Goal: Information Seeking & Learning: Compare options

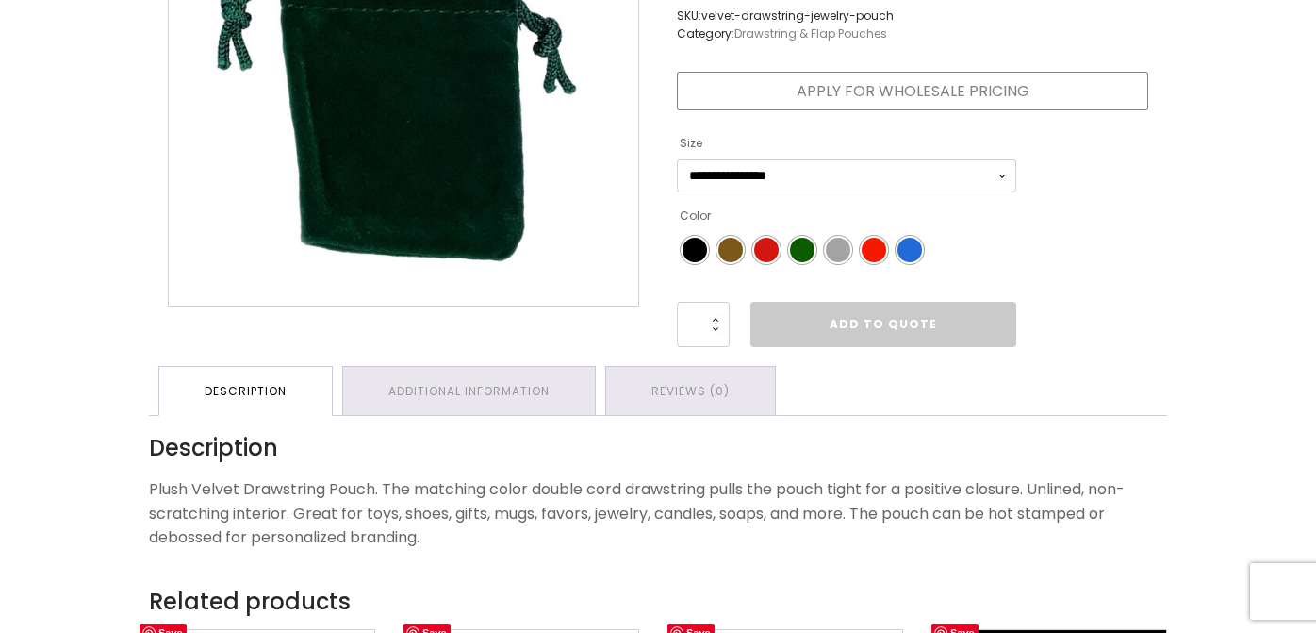
scroll to position [444, 0]
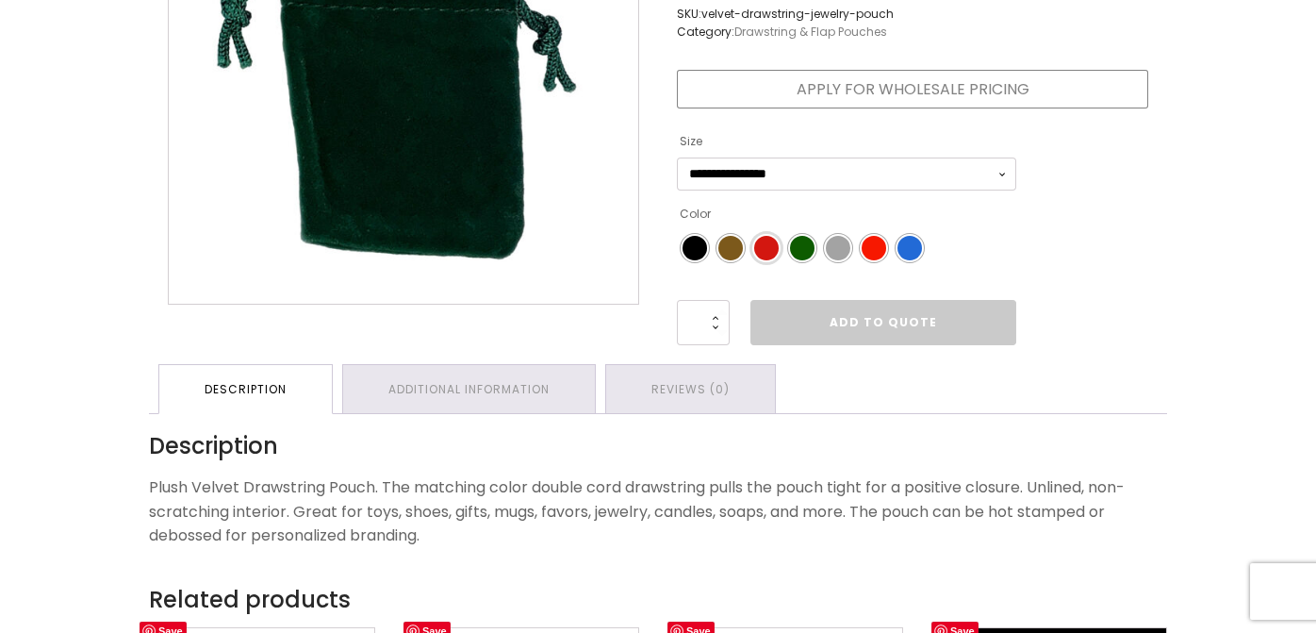
click at [762, 260] on span "Color" at bounding box center [766, 248] width 25 height 25
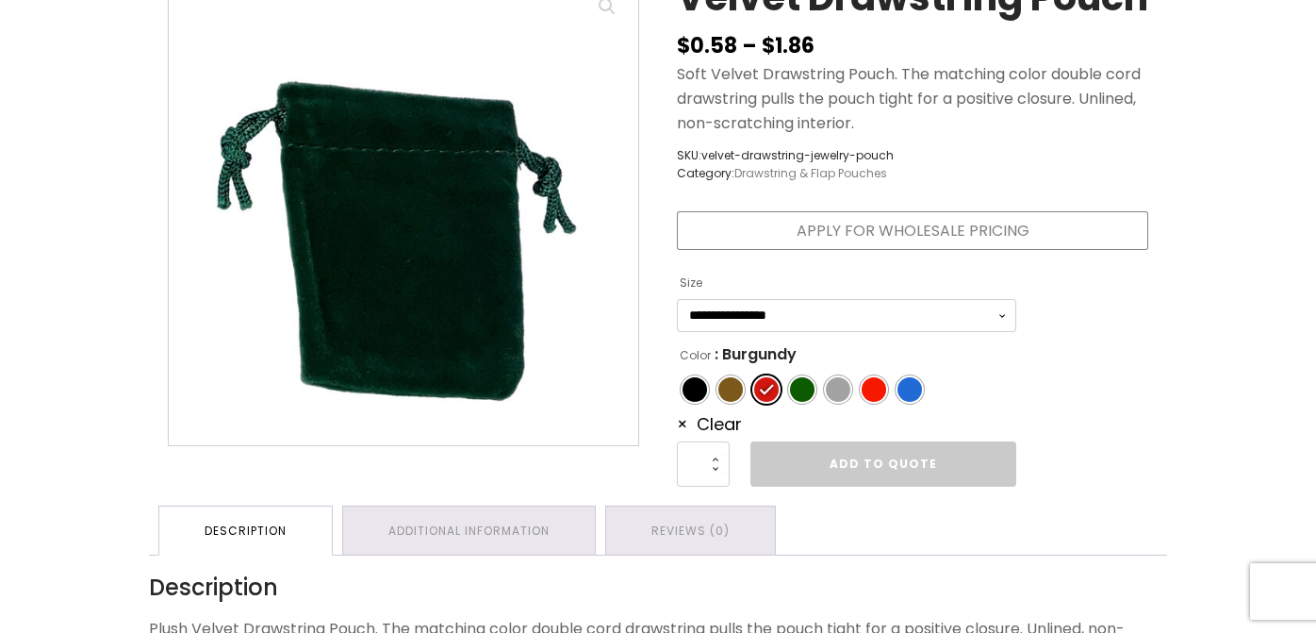
scroll to position [301, 0]
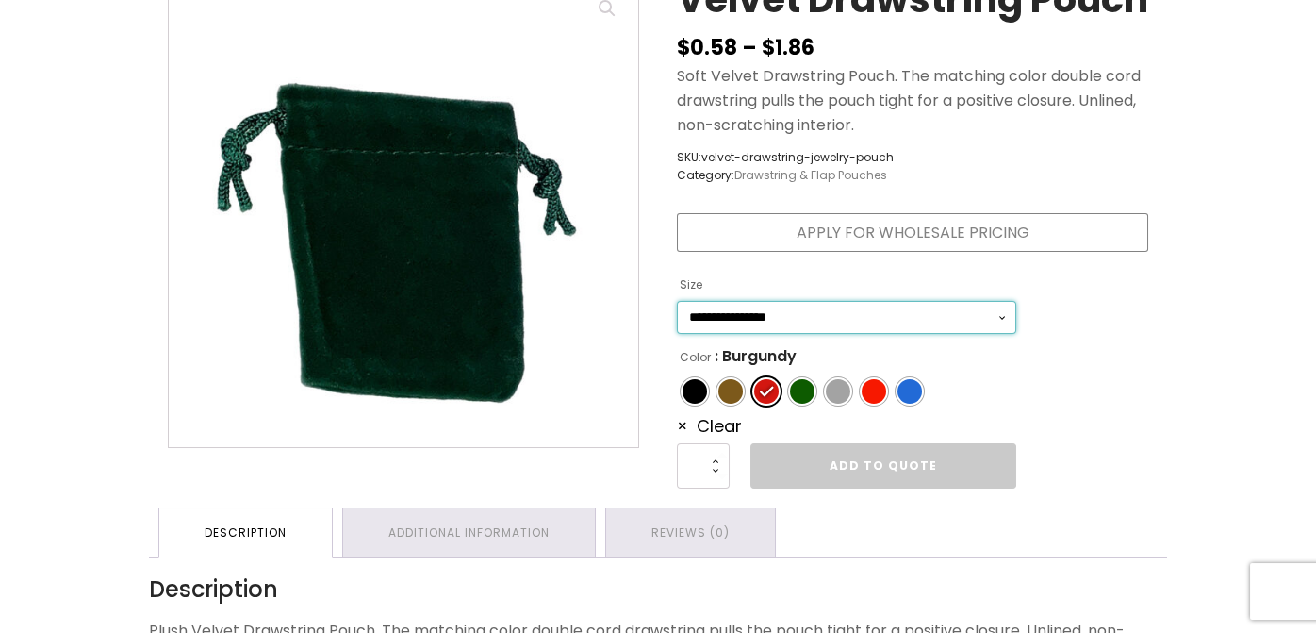
click at [736, 334] on select "**********" at bounding box center [846, 317] width 339 height 33
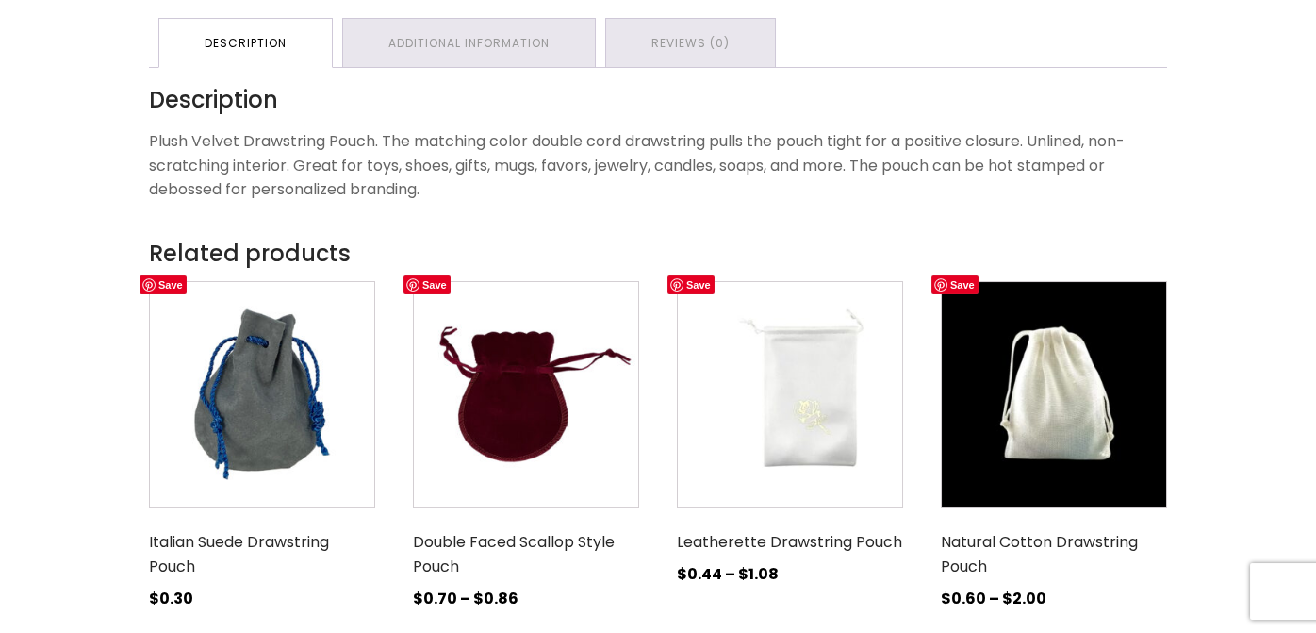
scroll to position [790, 0]
click at [208, 410] on img at bounding box center [262, 394] width 226 height 226
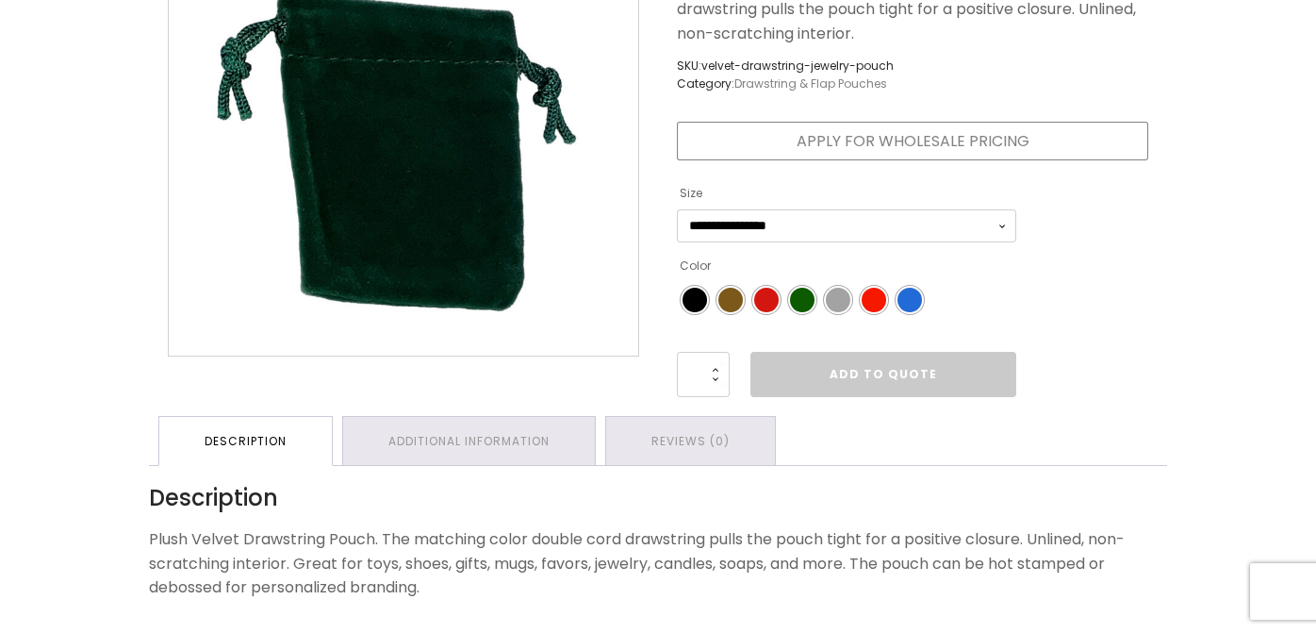
scroll to position [395, 0]
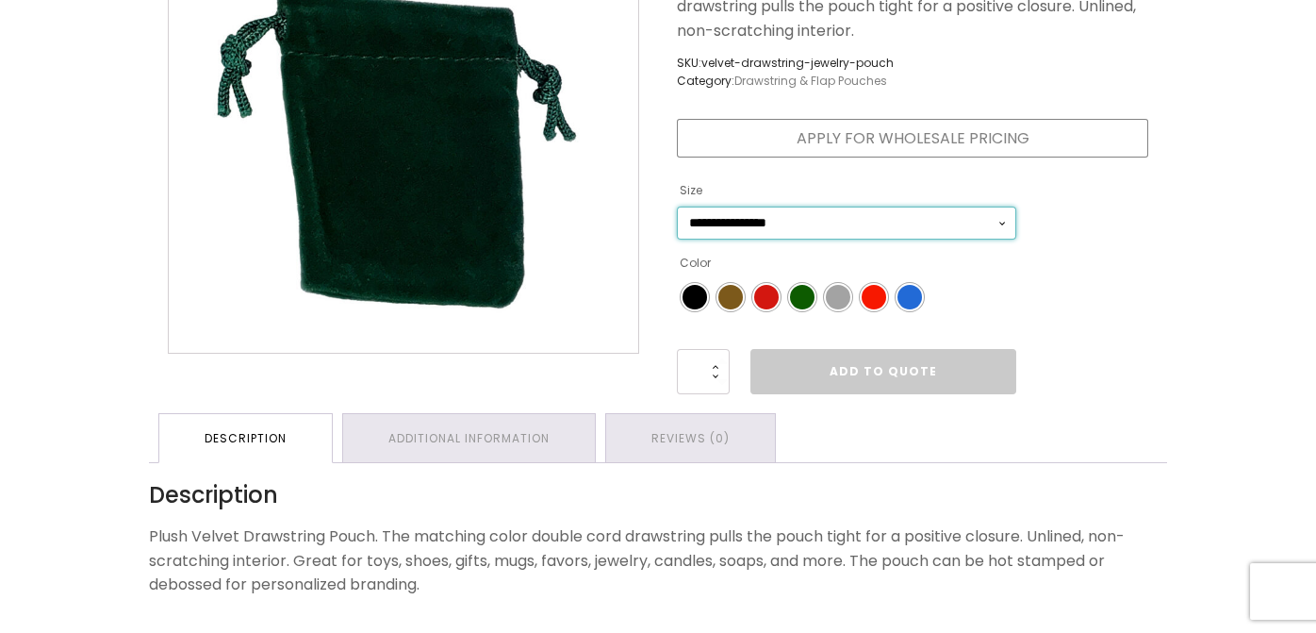
click at [783, 239] on select "**********" at bounding box center [846, 222] width 339 height 33
click at [677, 239] on select "**********" at bounding box center [846, 222] width 339 height 33
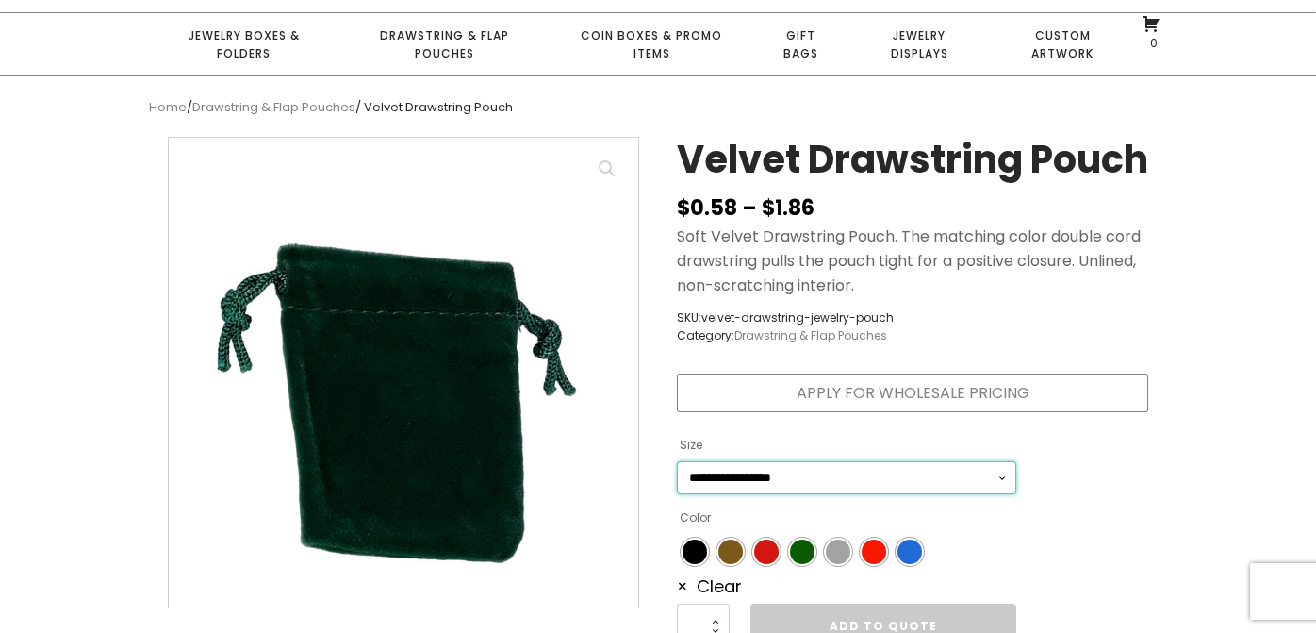
scroll to position [0, 0]
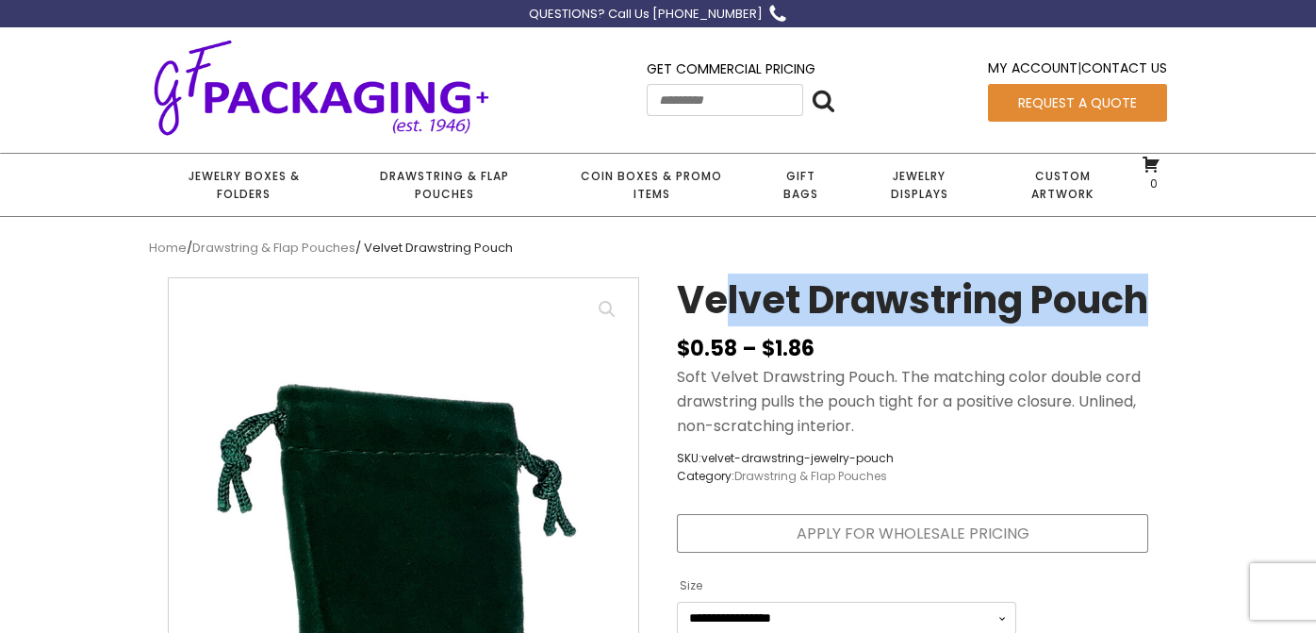
drag, startPoint x: 787, startPoint y: 345, endPoint x: 725, endPoint y: 309, distance: 71.8
click at [725, 309] on h1 "Velvet Drawstring Pouch" at bounding box center [912, 304] width 471 height 55
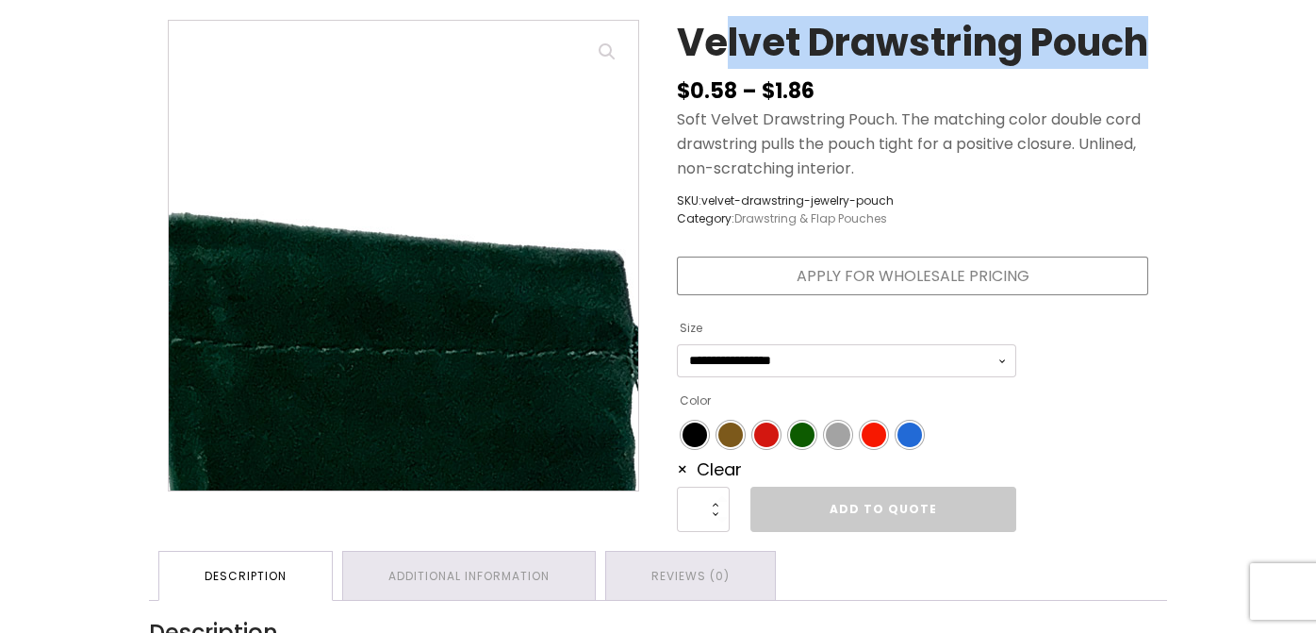
scroll to position [259, 0]
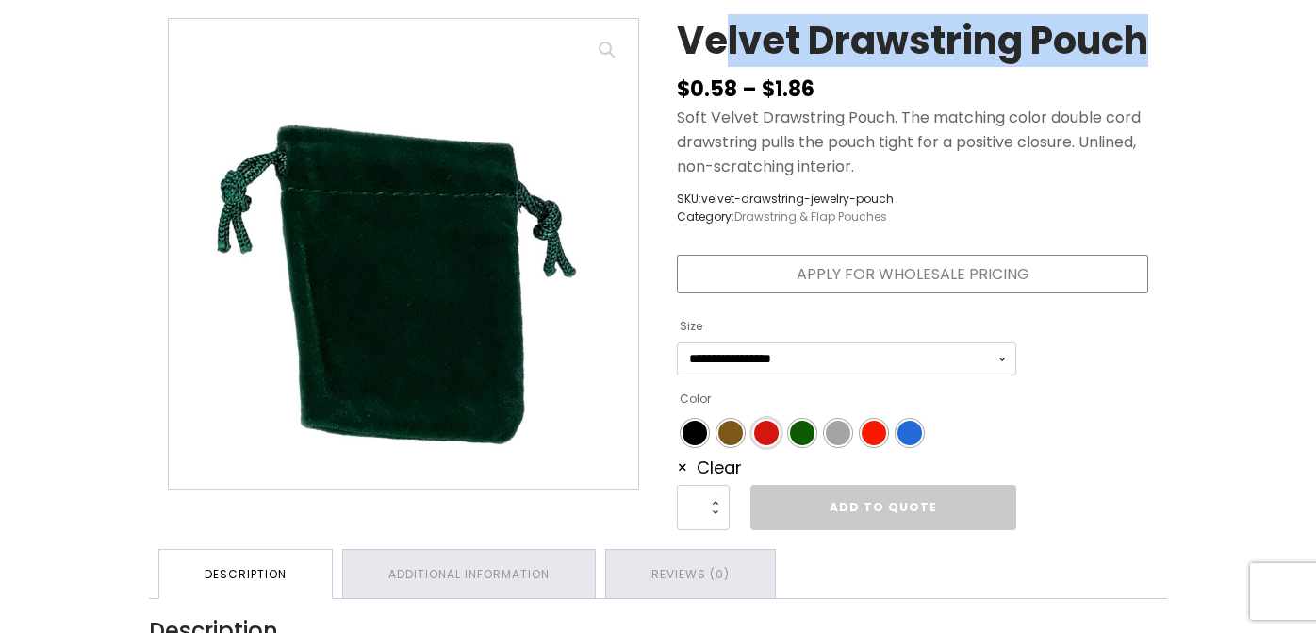
click at [759, 445] on span "Color" at bounding box center [766, 432] width 25 height 25
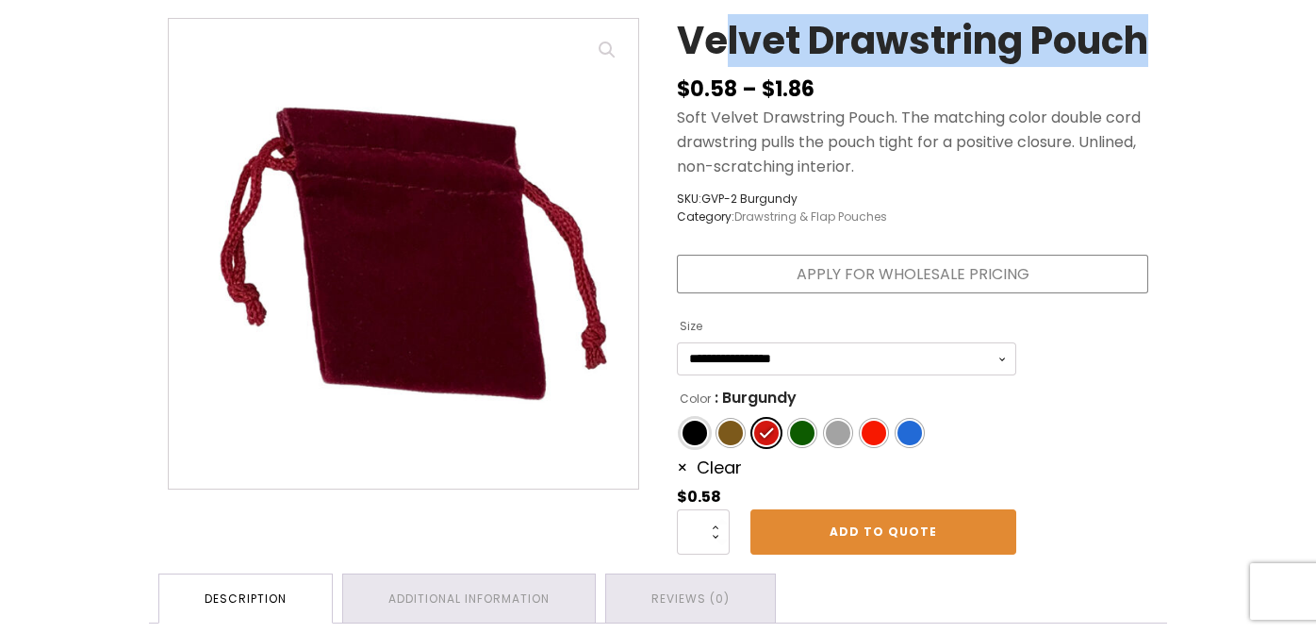
click at [705, 445] on div "Color" at bounding box center [694, 432] width 25 height 25
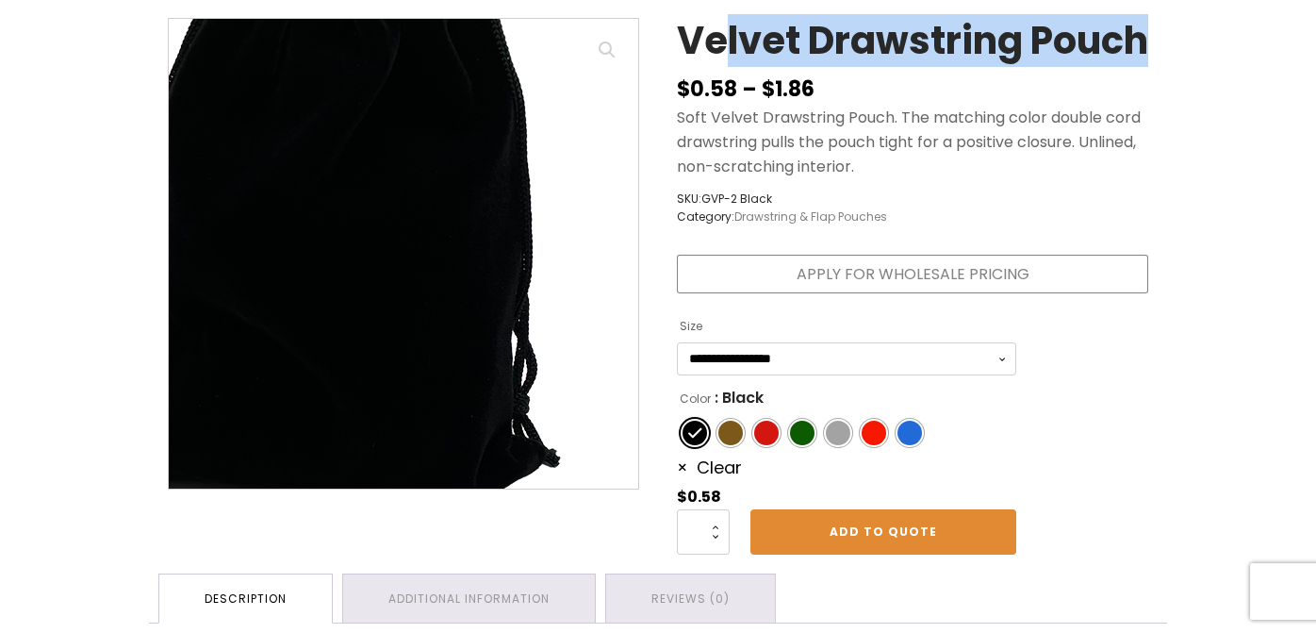
scroll to position [272, 0]
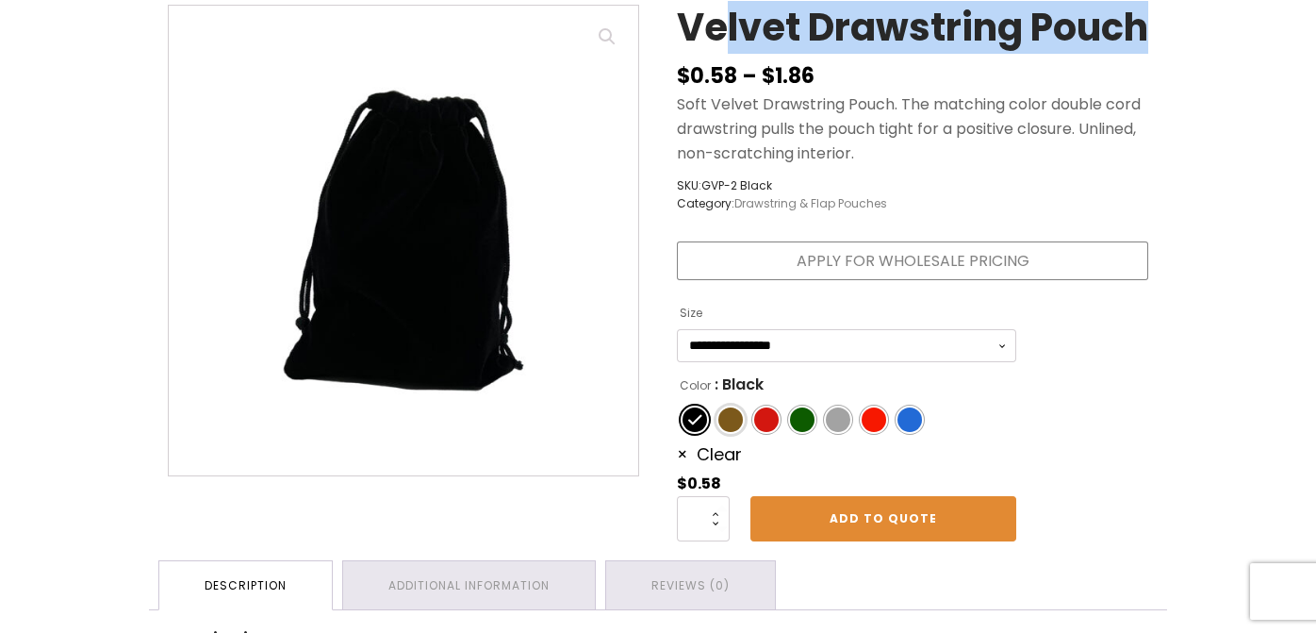
click at [728, 432] on span "Color" at bounding box center [730, 419] width 25 height 25
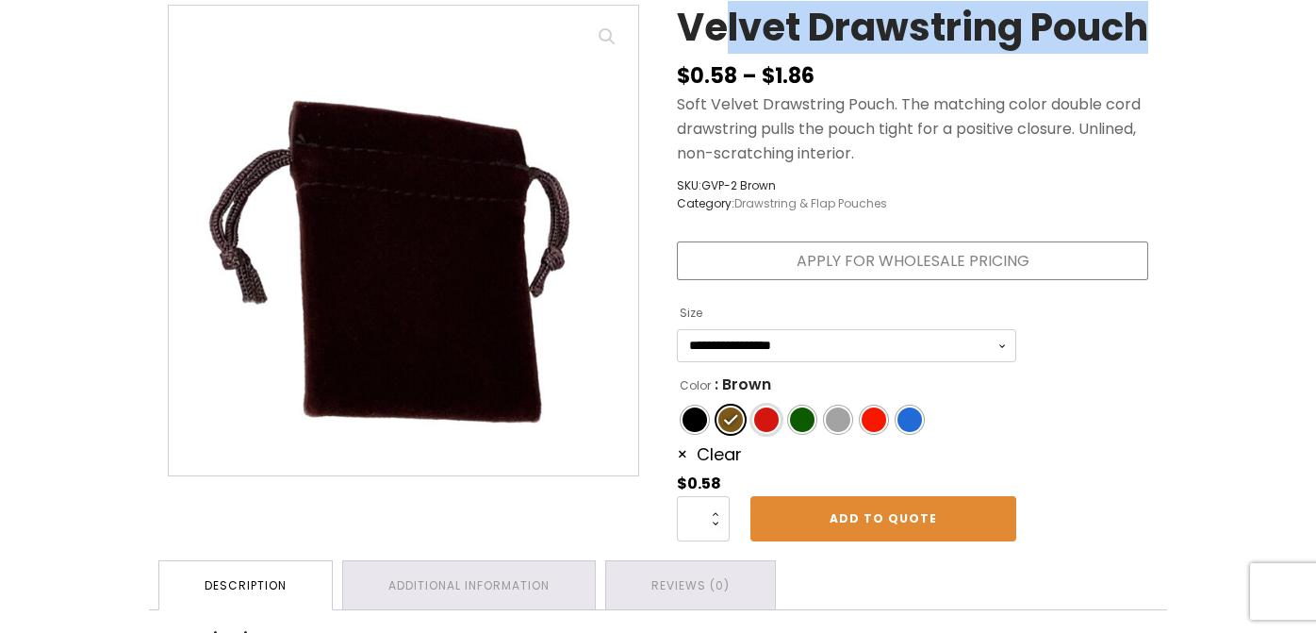
click at [765, 432] on span "Color" at bounding box center [766, 419] width 25 height 25
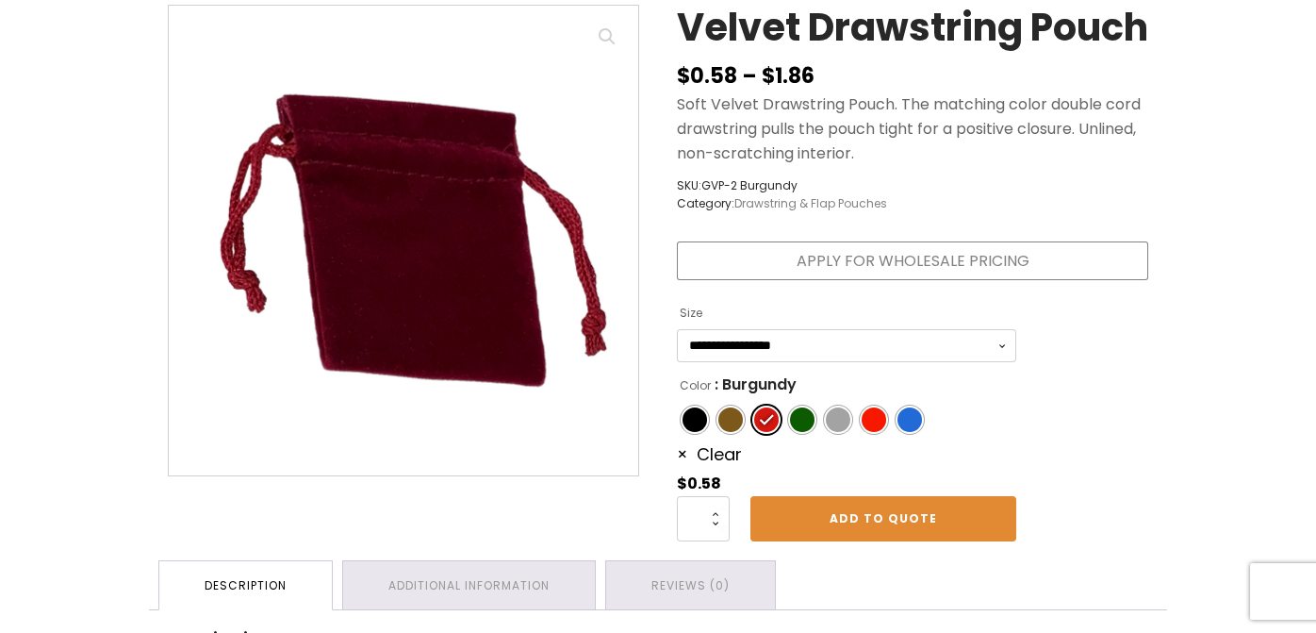
click at [701, 437] on ul "Color" at bounding box center [846, 420] width 339 height 36
click at [699, 432] on span "Color" at bounding box center [694, 419] width 25 height 25
select select "*******"
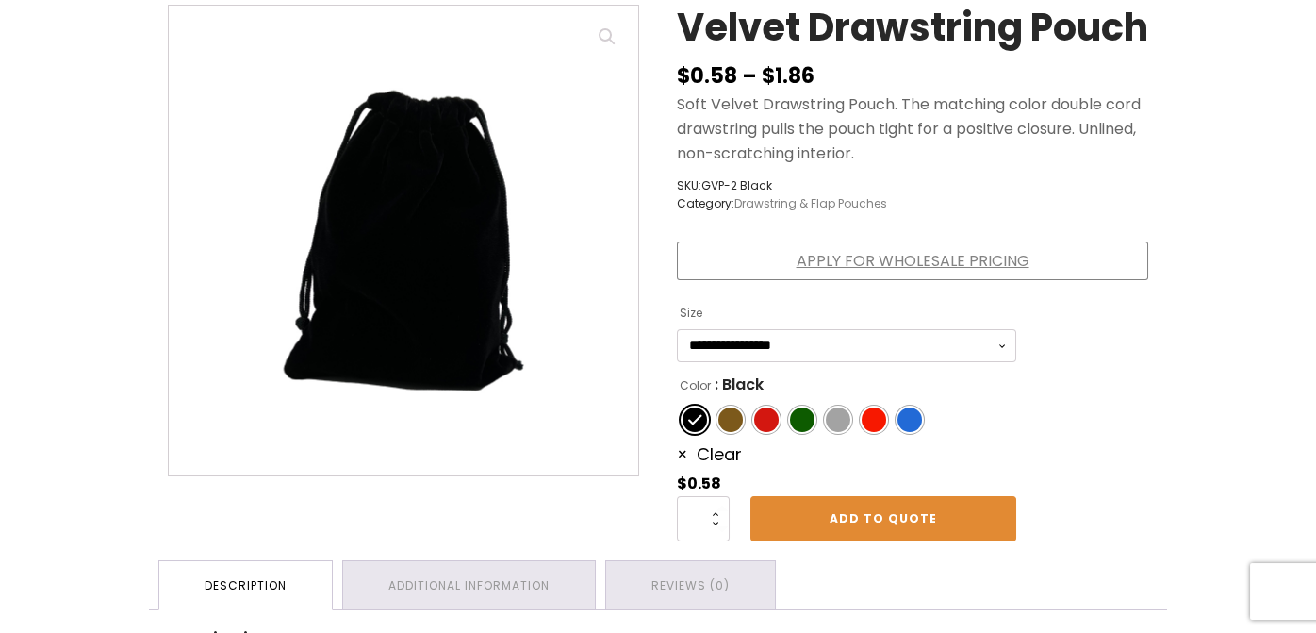
scroll to position [0, 0]
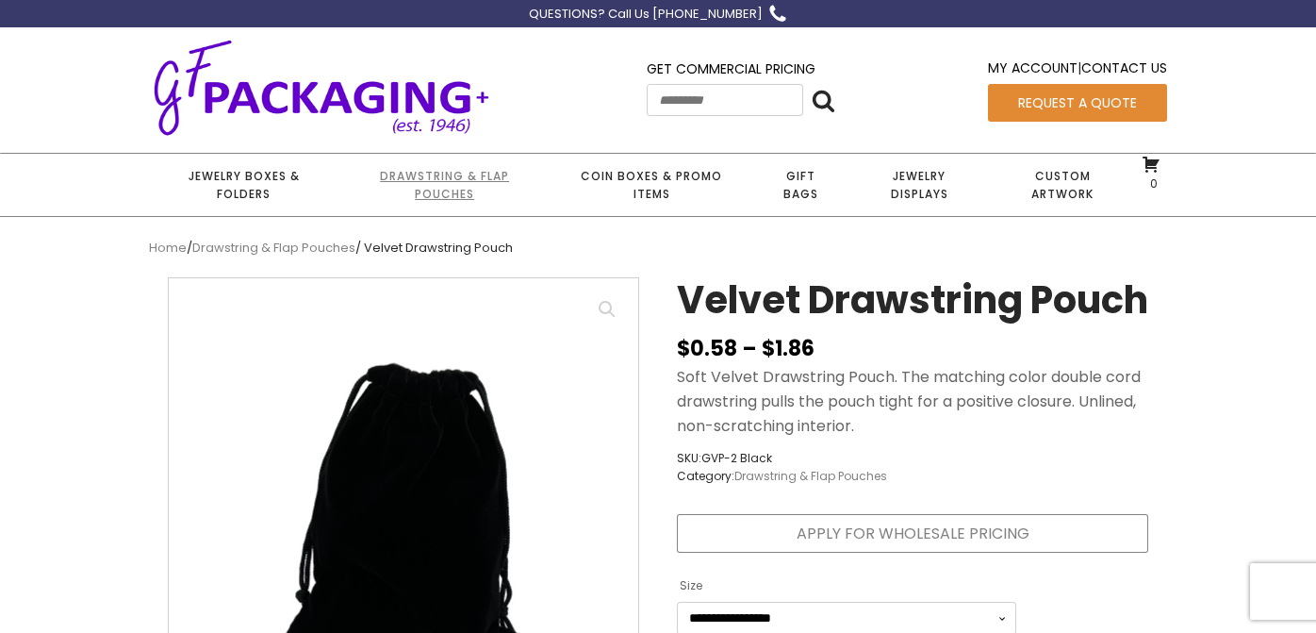
click at [457, 197] on link "Drawstring & Flap Pouches" at bounding box center [443, 185] width 211 height 62
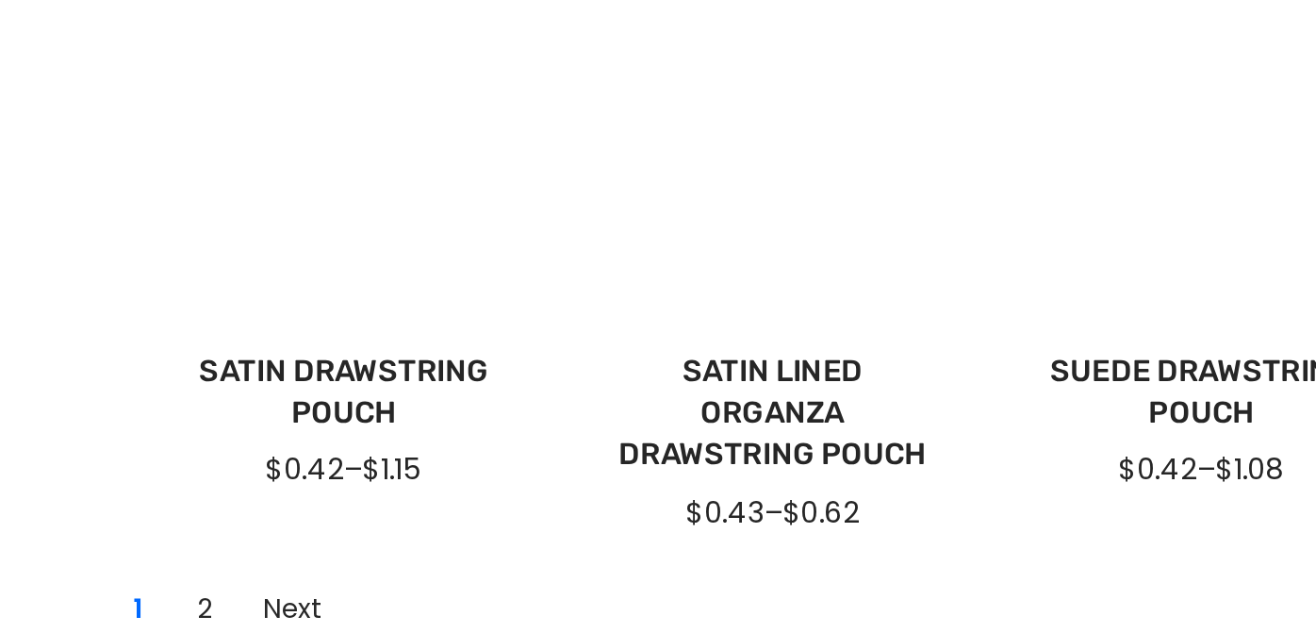
scroll to position [1429, 0]
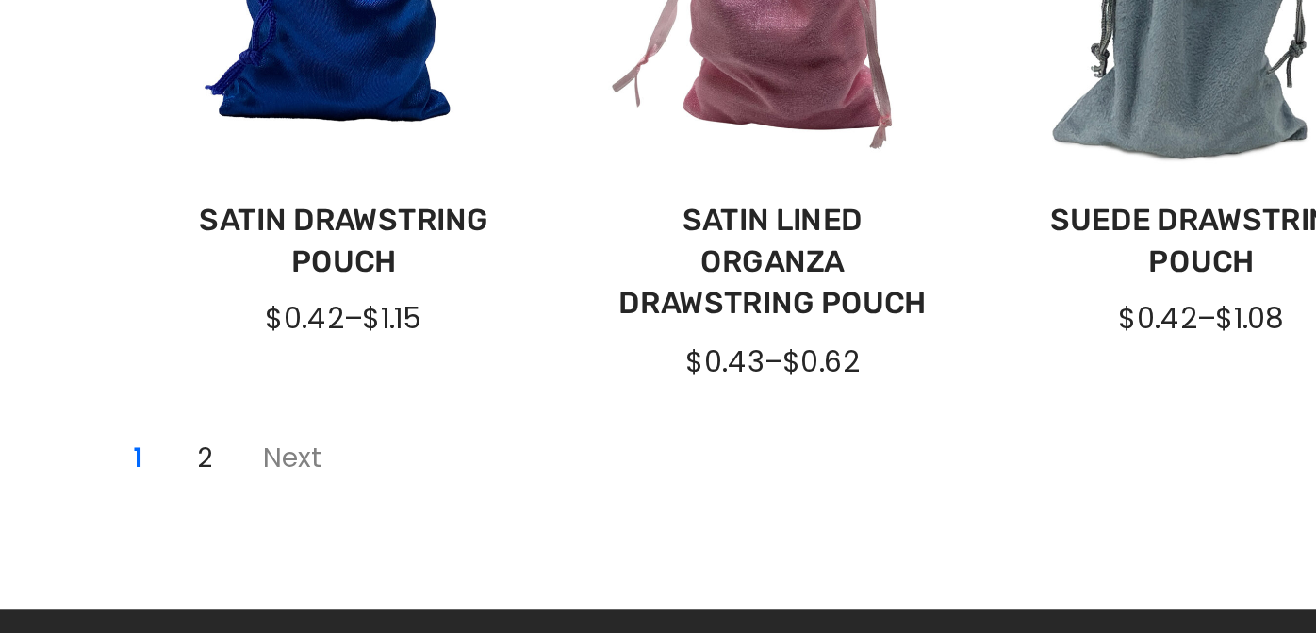
click at [514, 417] on link "Next" at bounding box center [528, 422] width 55 height 30
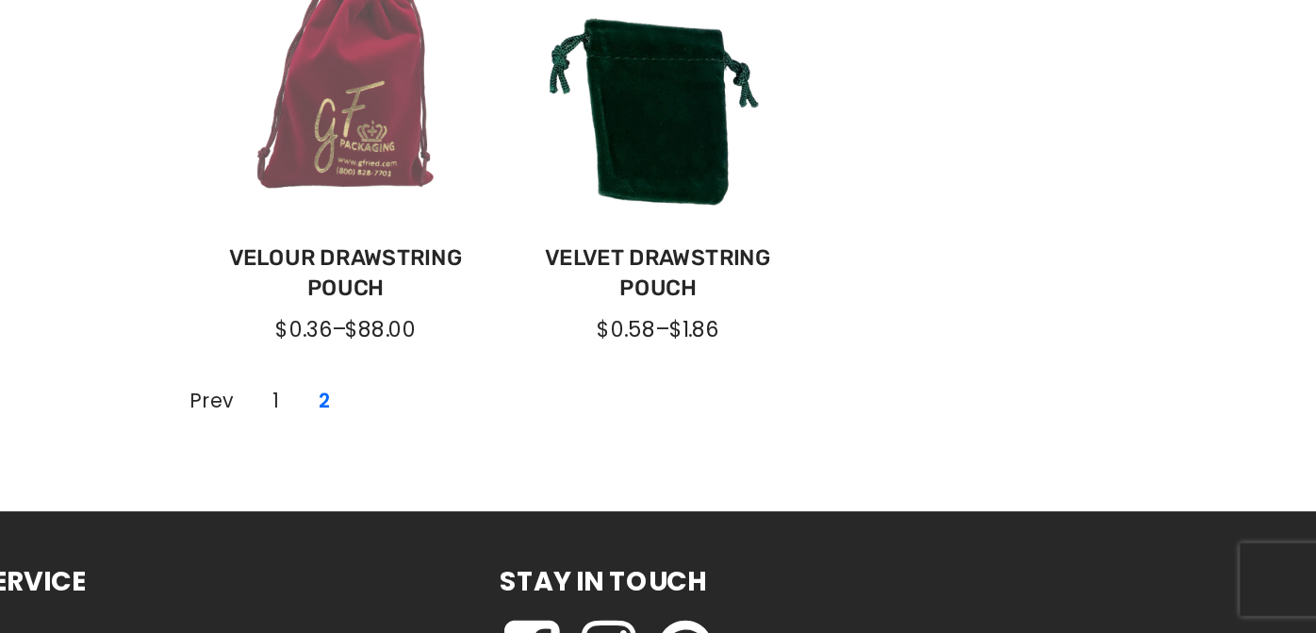
scroll to position [337, 0]
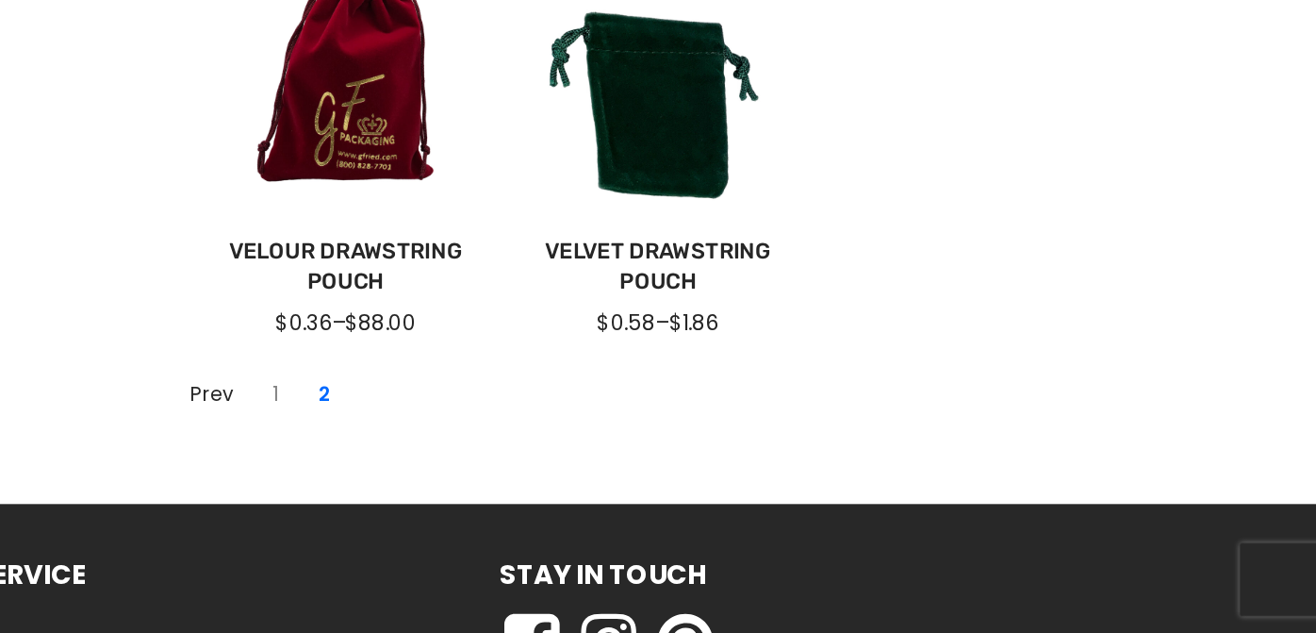
click at [508, 451] on link "1" at bounding box center [503, 448] width 30 height 30
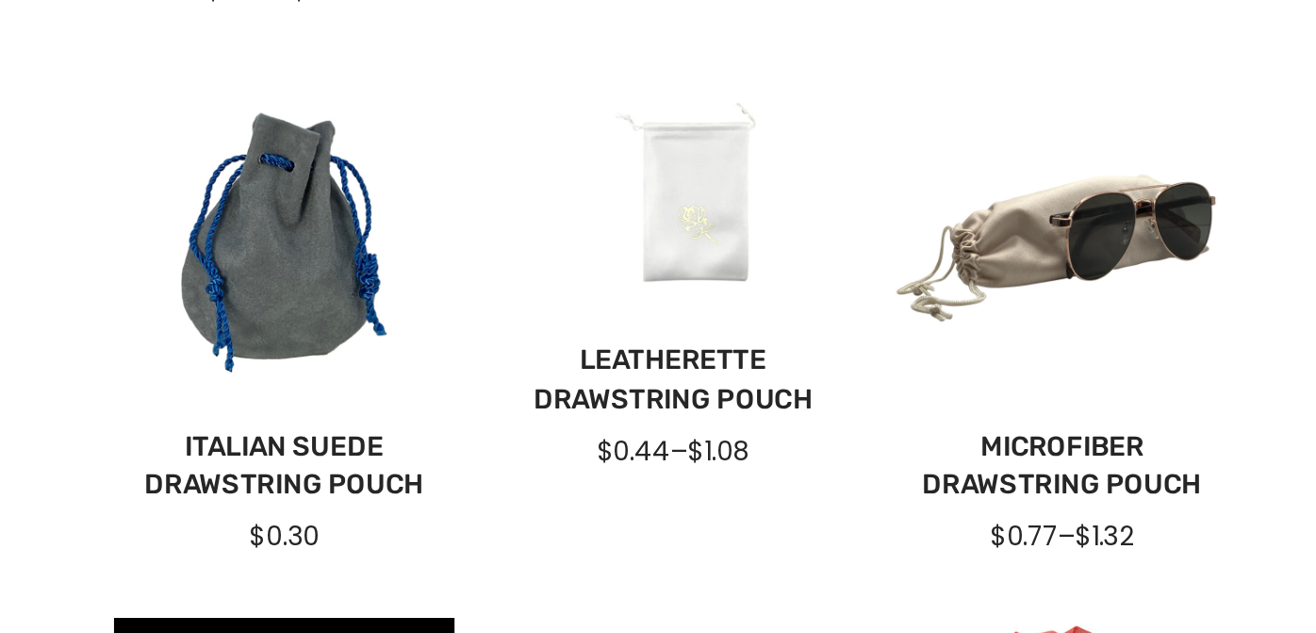
scroll to position [717, 0]
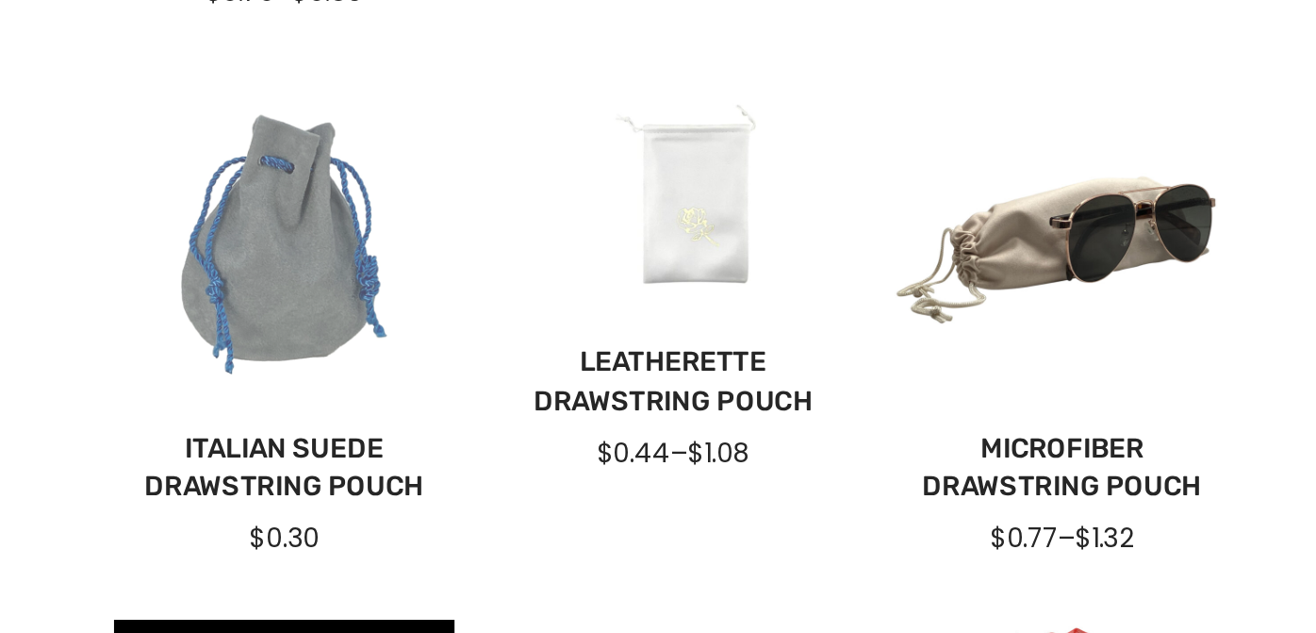
click at [575, 226] on div at bounding box center [558, 194] width 212 height 212
click at [578, 254] on div at bounding box center [558, 194] width 212 height 212
click at [573, 321] on link "Italian Suede Drawstring Pouch" at bounding box center [558, 332] width 182 height 47
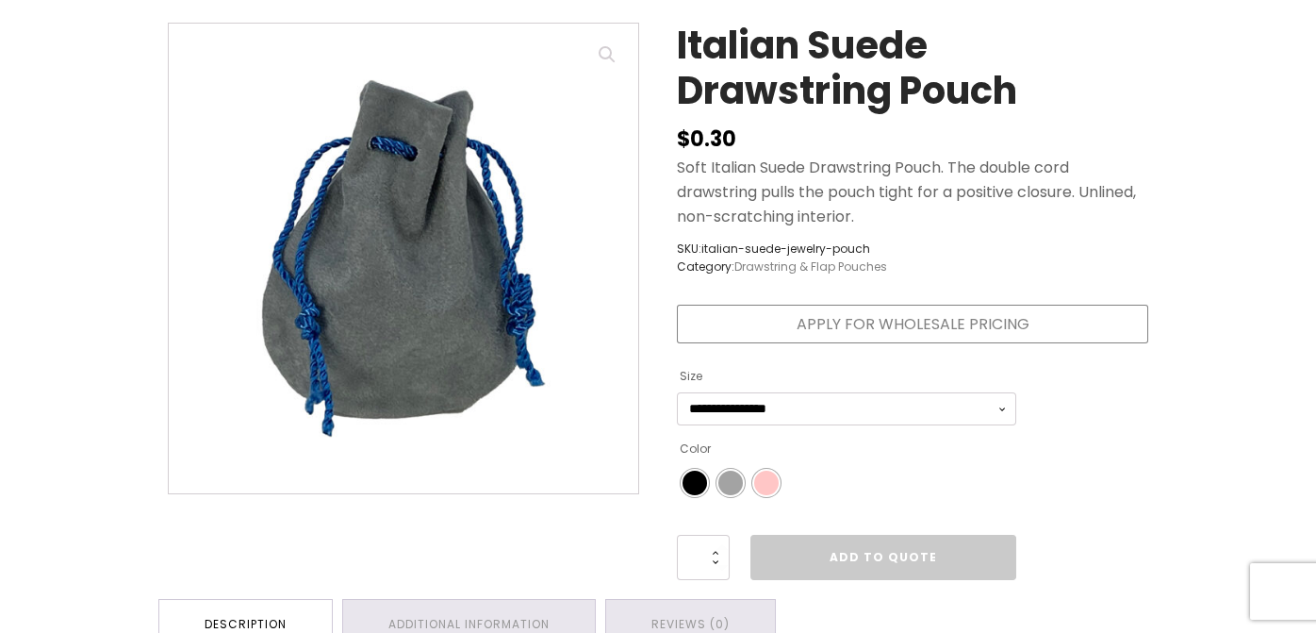
scroll to position [259, 0]
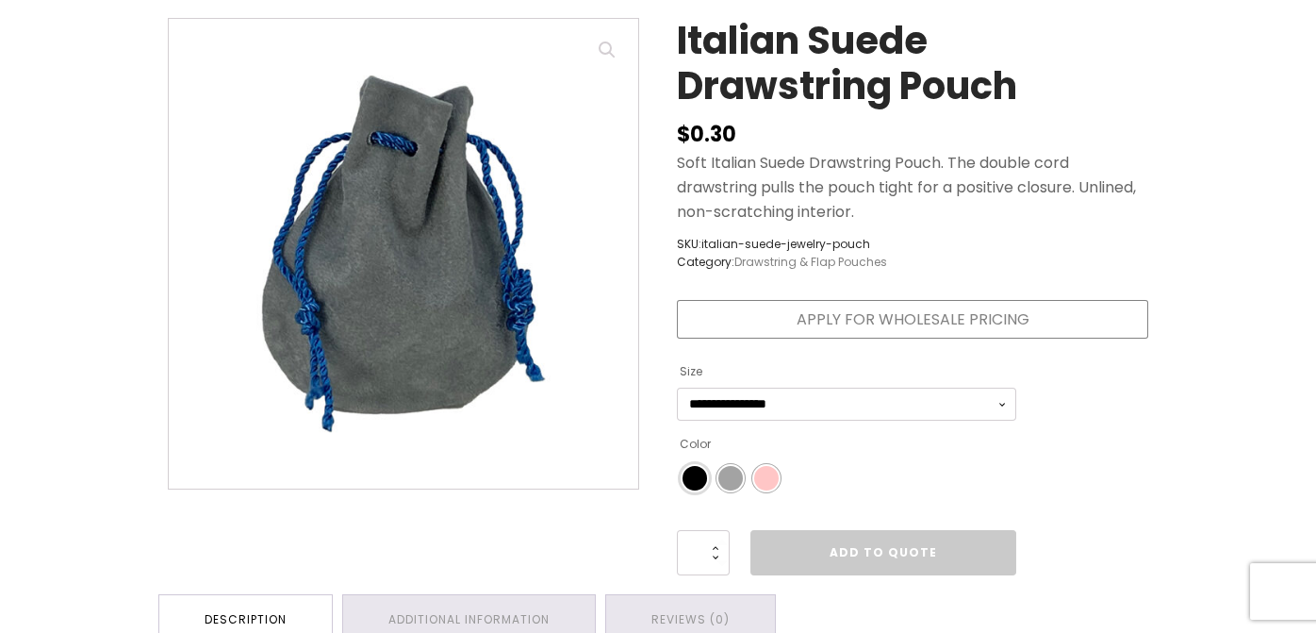
click at [704, 478] on span "Color" at bounding box center [694, 478] width 25 height 25
click at [727, 477] on span "Color" at bounding box center [730, 478] width 25 height 25
click at [762, 478] on span "Color" at bounding box center [766, 478] width 25 height 25
click at [699, 478] on span "Color" at bounding box center [694, 478] width 25 height 25
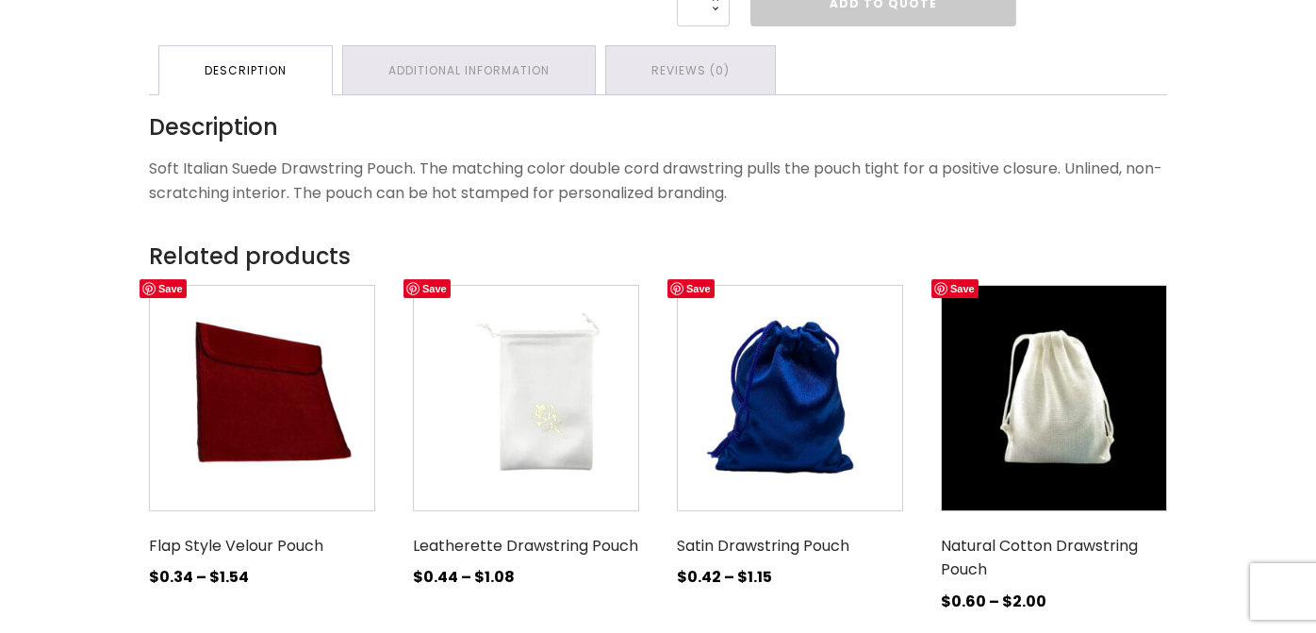
scroll to position [811, 0]
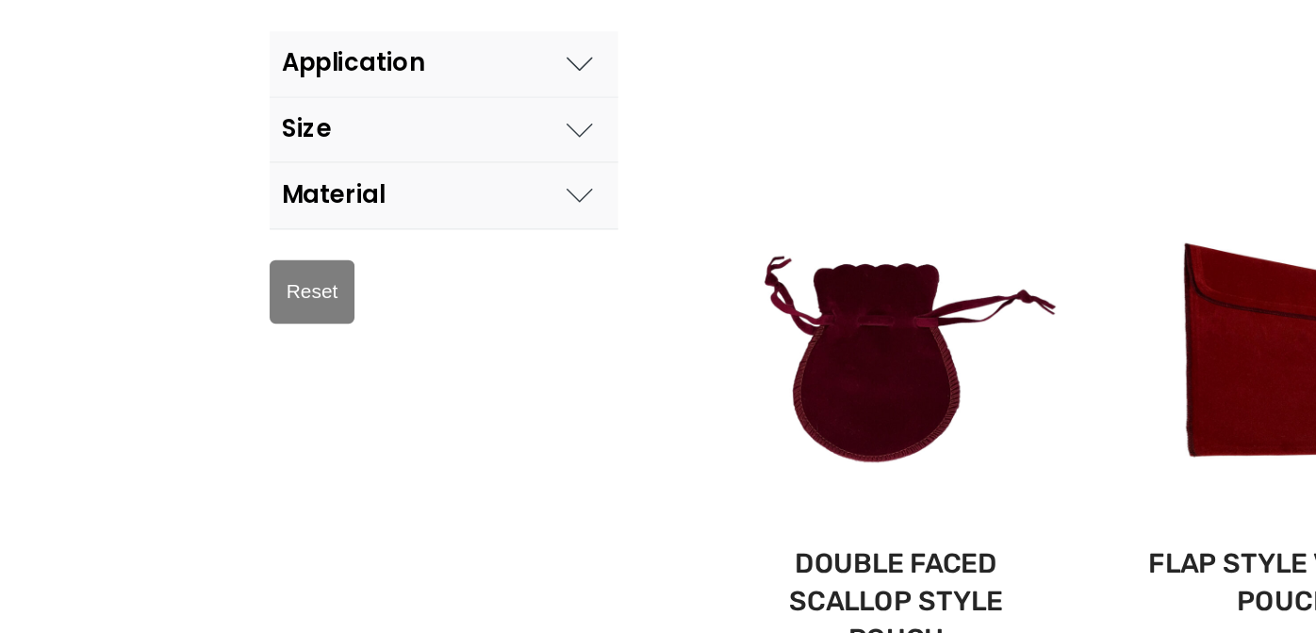
scroll to position [104, 0]
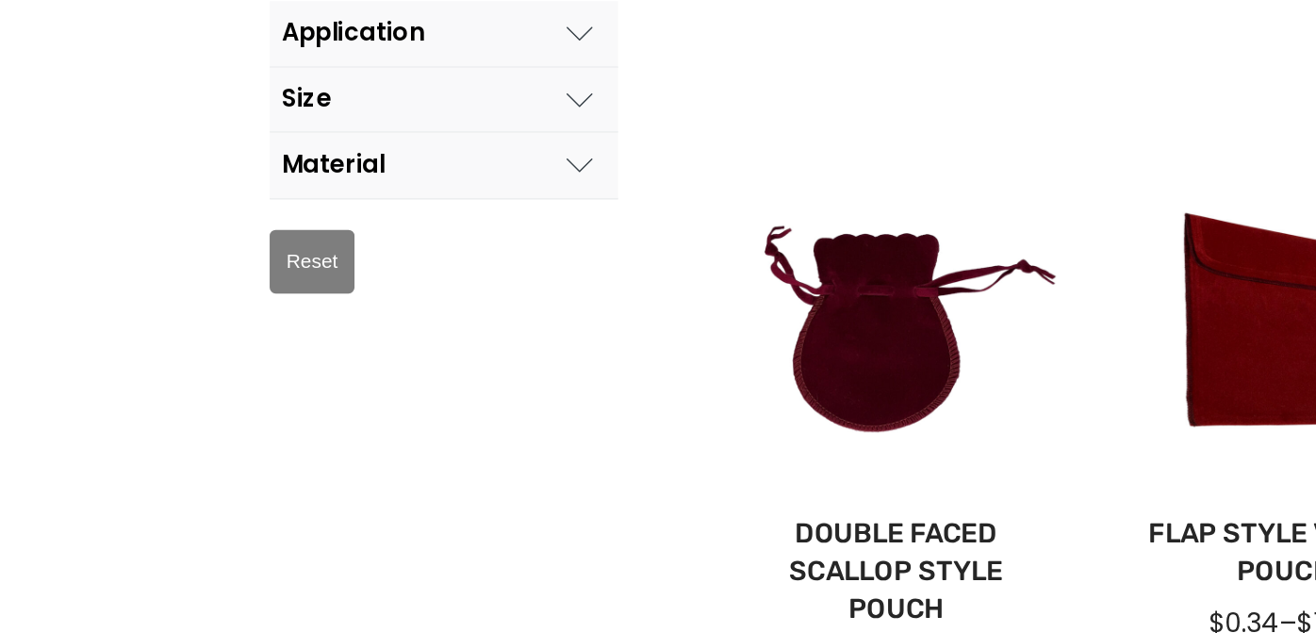
click at [260, 351] on button "Material" at bounding box center [276, 341] width 217 height 41
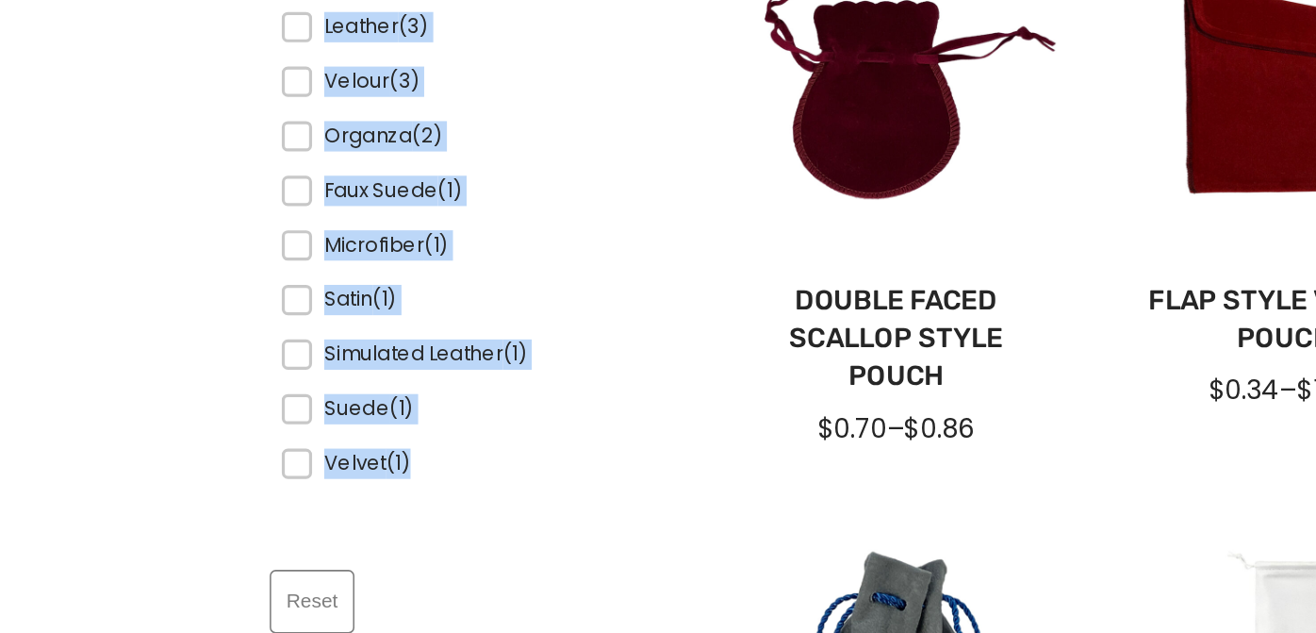
scroll to position [297, 0]
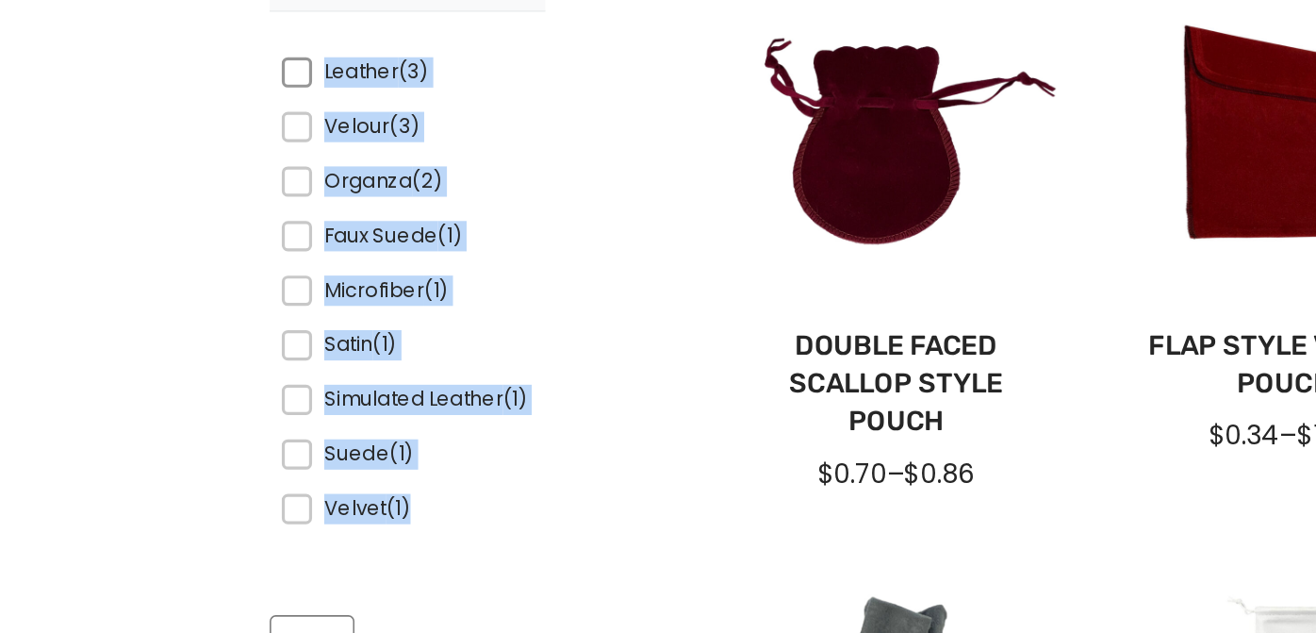
drag, startPoint x: 281, startPoint y: 490, endPoint x: 201, endPoint y: 199, distance: 302.1
click at [201, 199] on div "Material Material Leather (3) Velour (3) Organza (2) Faux Suede (1) Microfiber …" at bounding box center [251, 347] width 153 height 341
copy ul "Leather (3) Velour (3) Organza (2) Faux Suede (1) Microfiber (1) Satin (1) Simu…"
click at [213, 310] on span "Faux Suede (1)" at bounding box center [261, 309] width 134 height 19
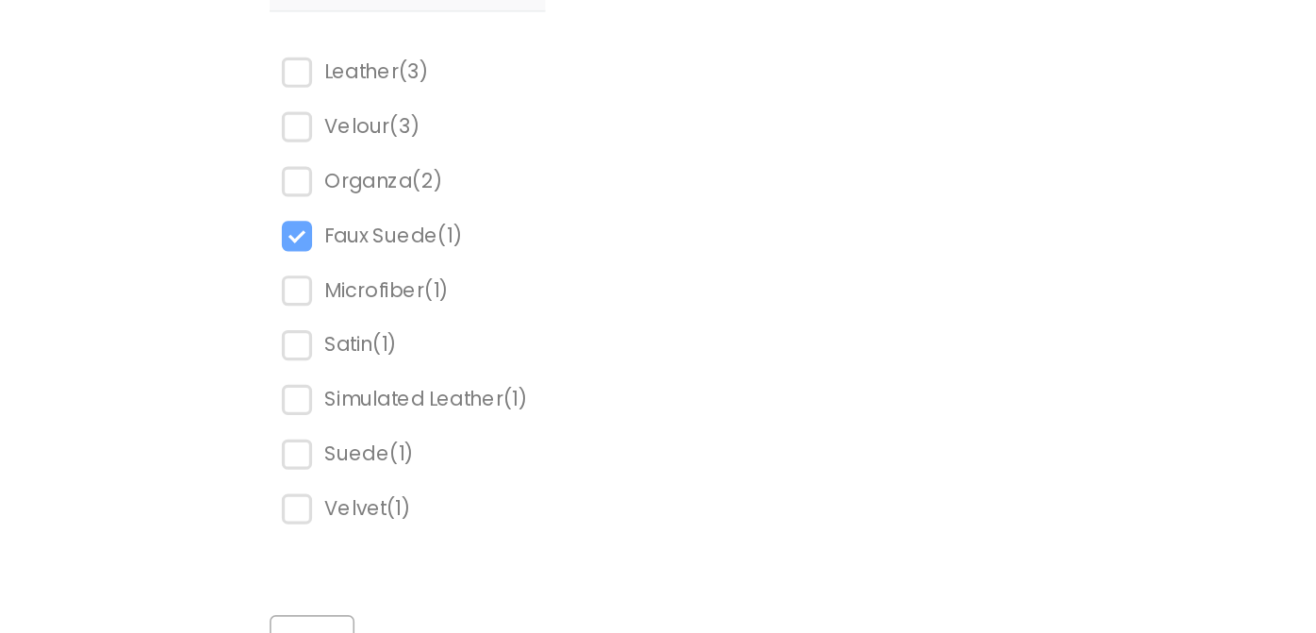
click at [212, 440] on div "Material Material Leather (3) Velour (3) Organza (2) Faux Suede (1) Microfiber …" at bounding box center [251, 347] width 153 height 341
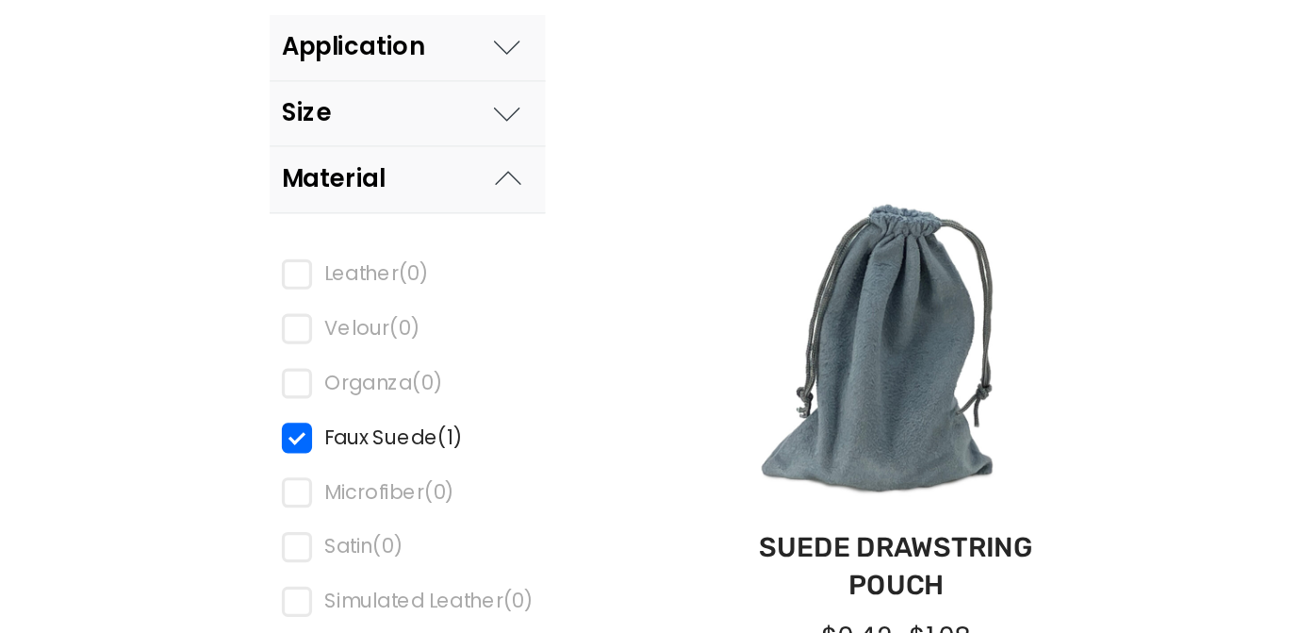
scroll to position [258, 0]
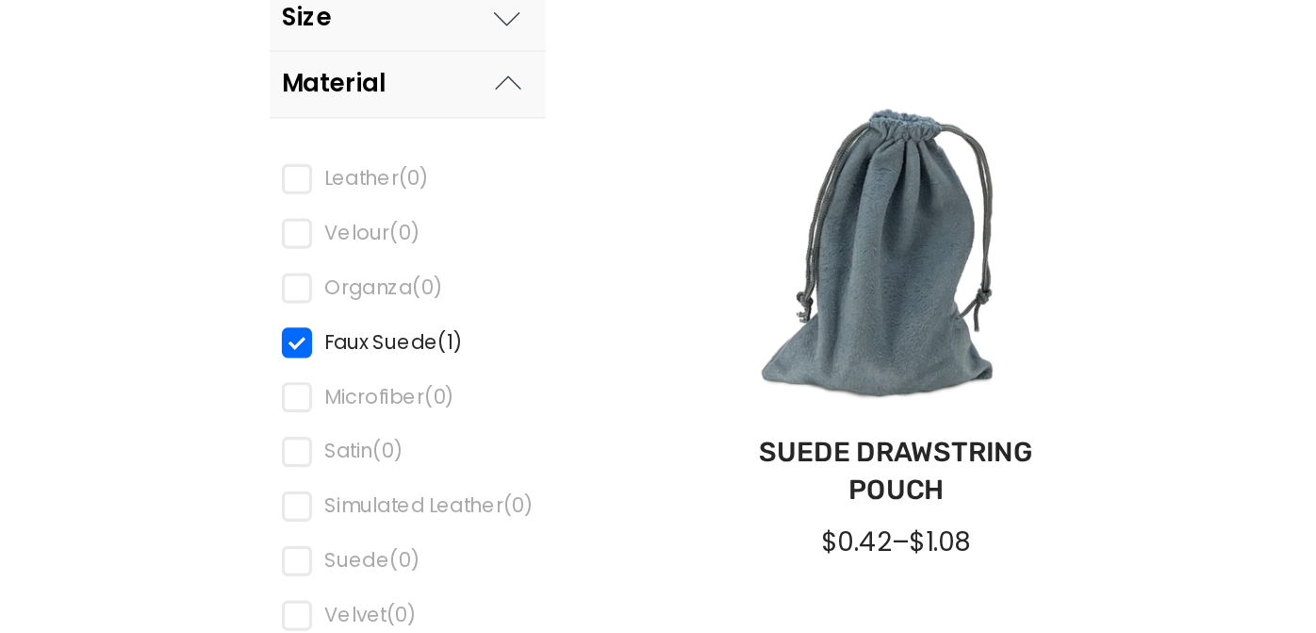
click at [187, 344] on span at bounding box center [184, 347] width 19 height 19
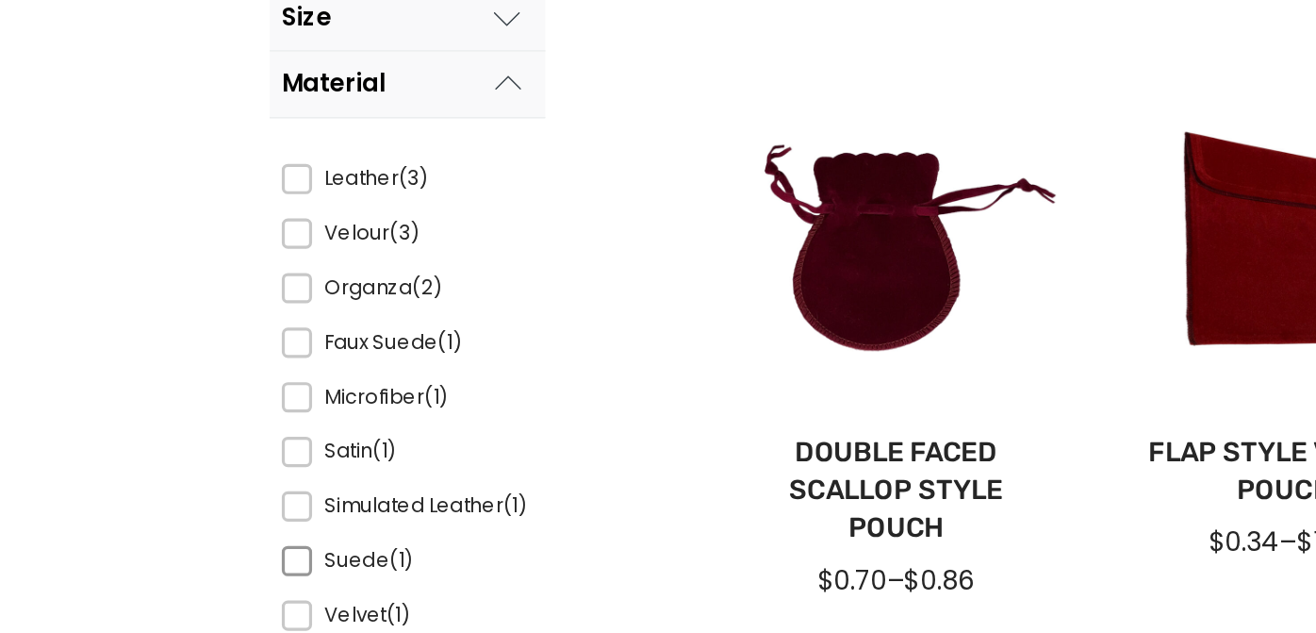
click at [188, 487] on span at bounding box center [184, 483] width 19 height 19
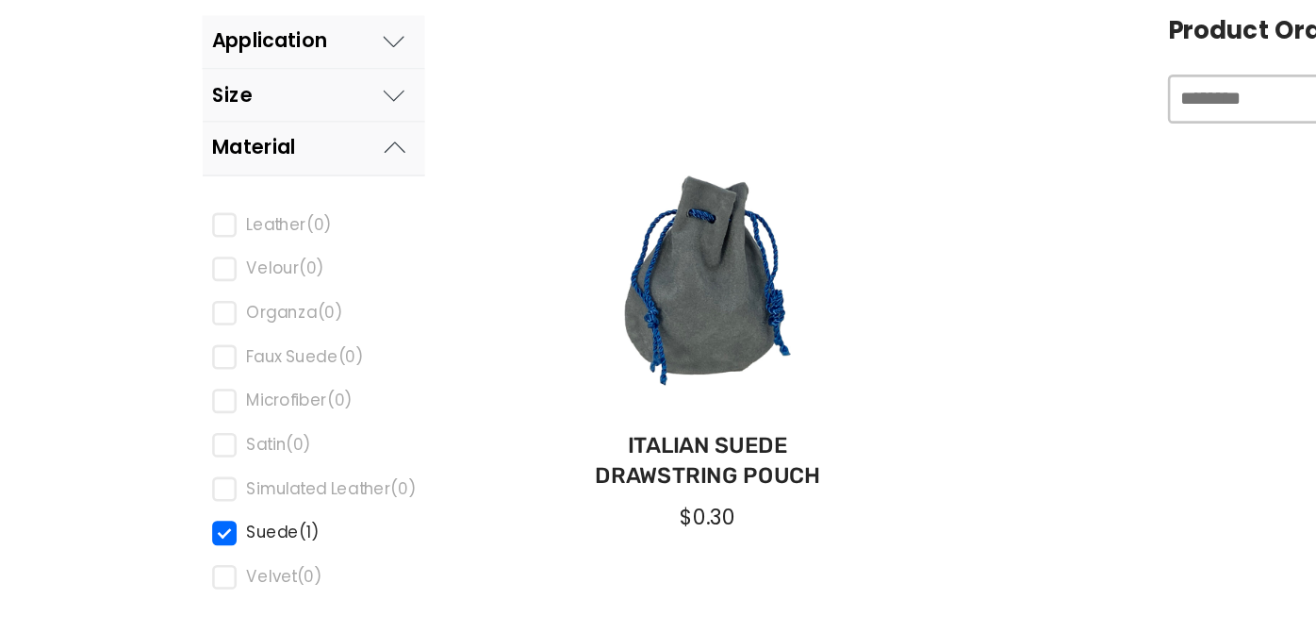
scroll to position [205, 0]
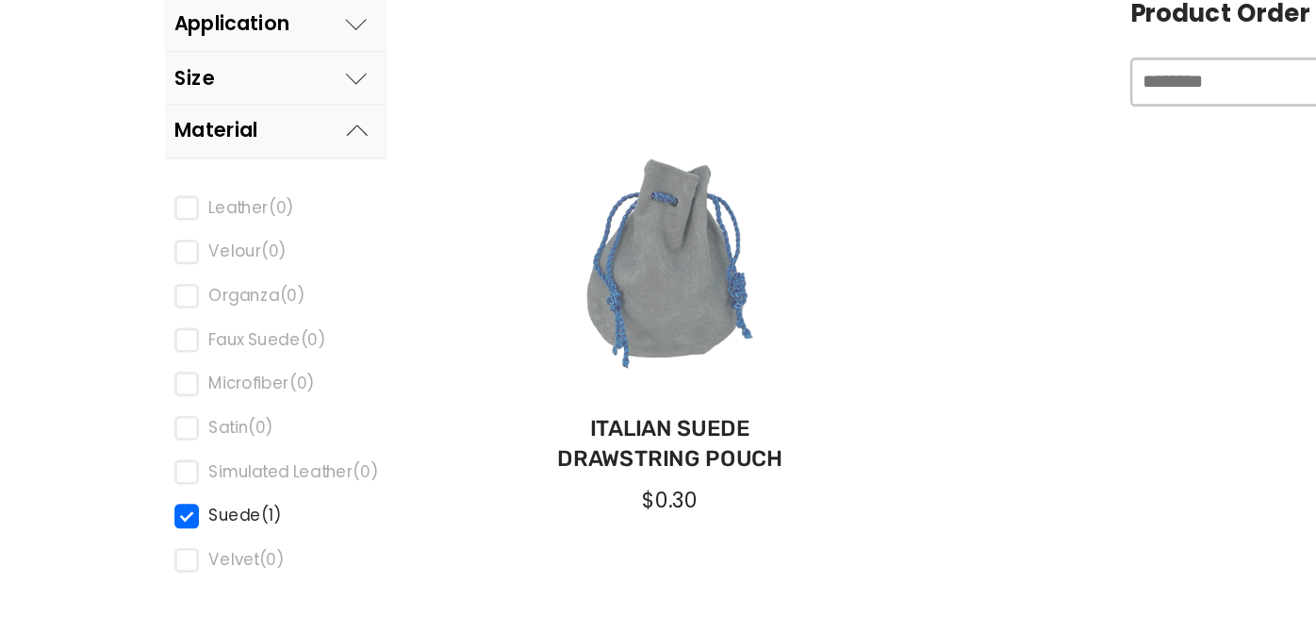
click at [553, 316] on div at bounding box center [558, 343] width 212 height 212
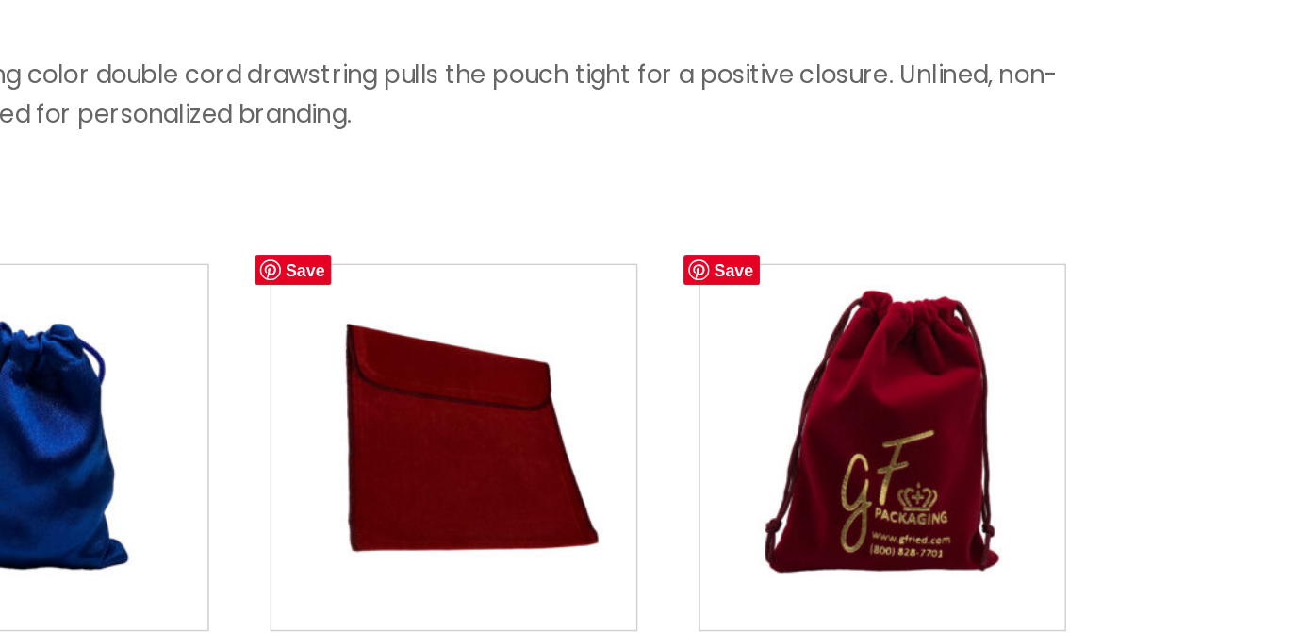
scroll to position [930, 0]
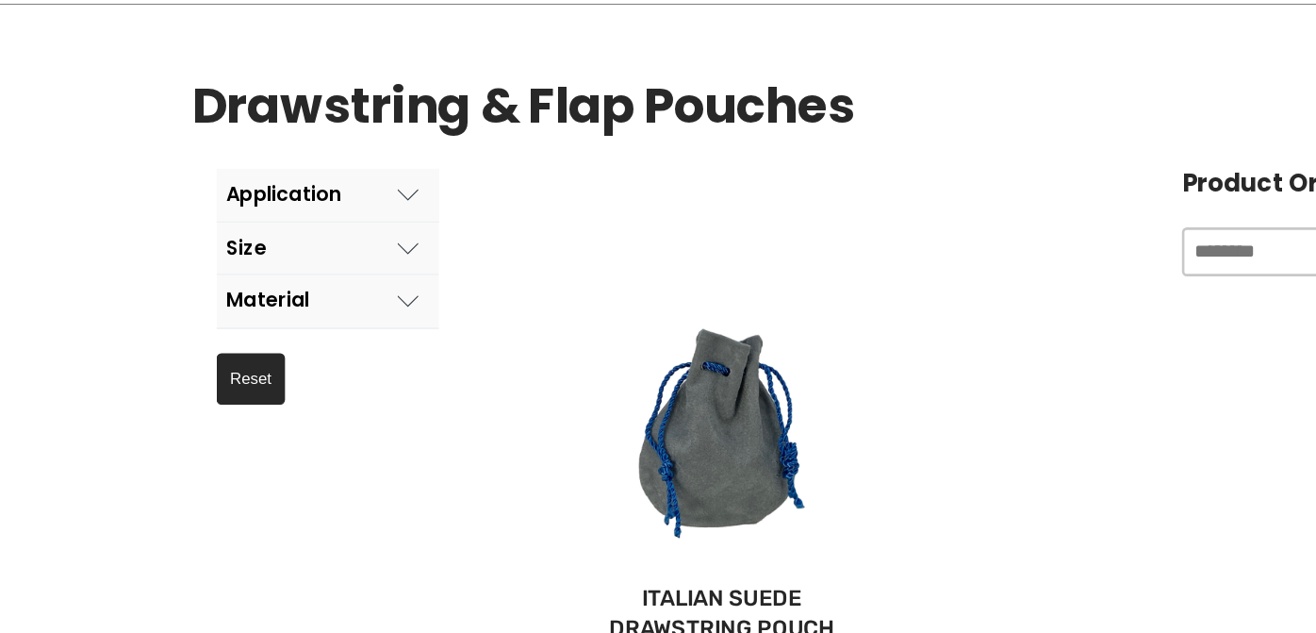
scroll to position [205, 0]
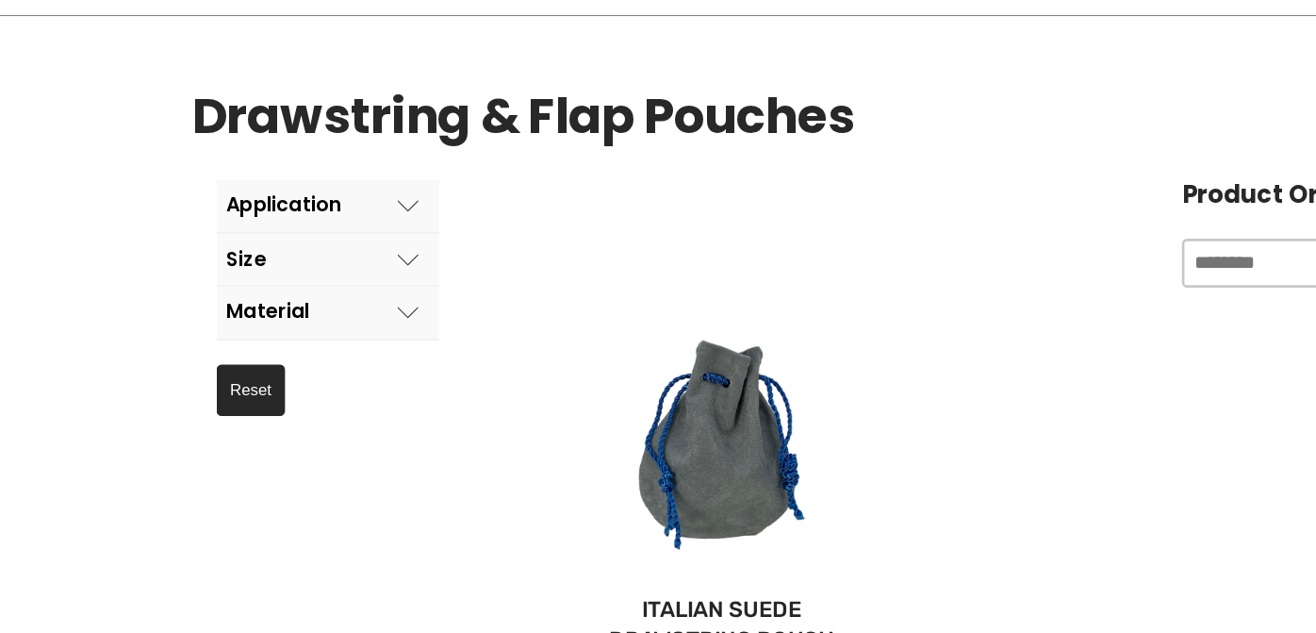
click at [282, 243] on button "Material" at bounding box center [254, 241] width 172 height 41
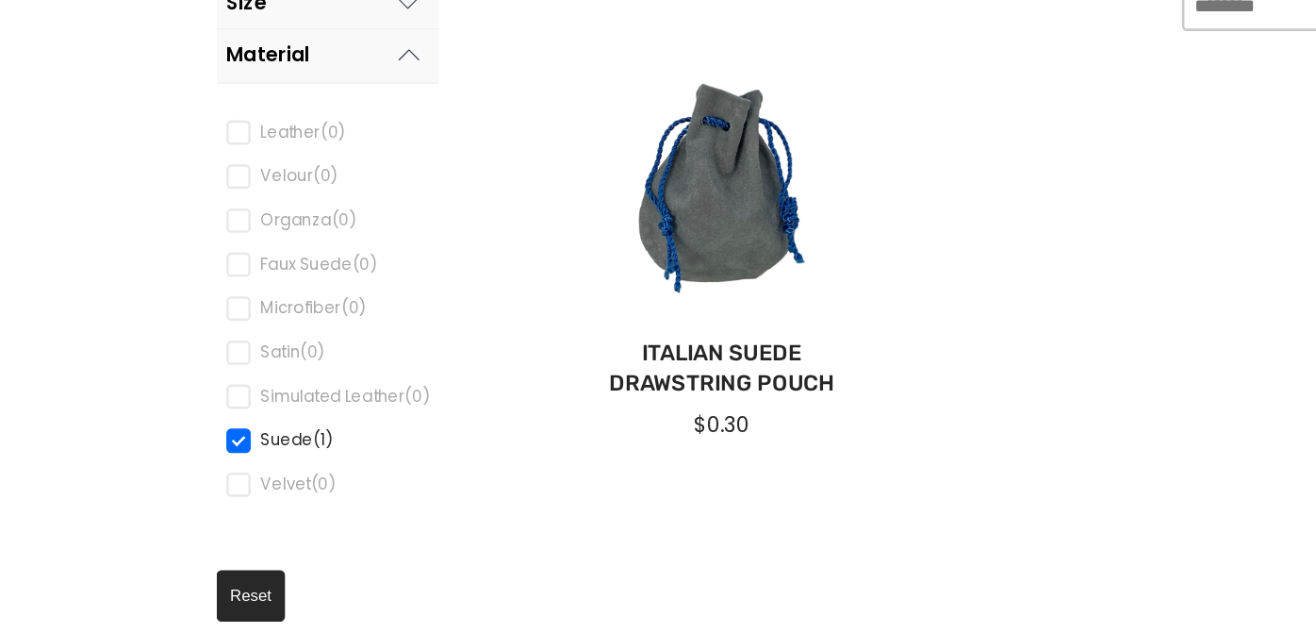
scroll to position [361, 0]
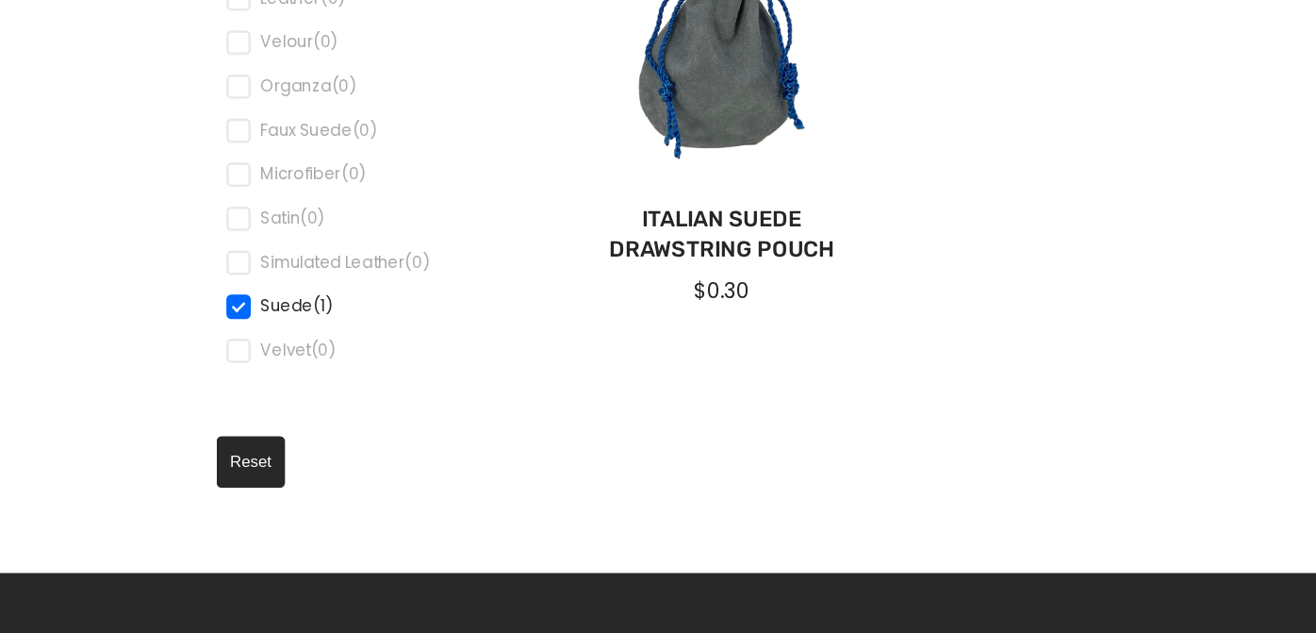
click at [205, 381] on span "Suede (1)" at bounding box center [263, 380] width 138 height 19
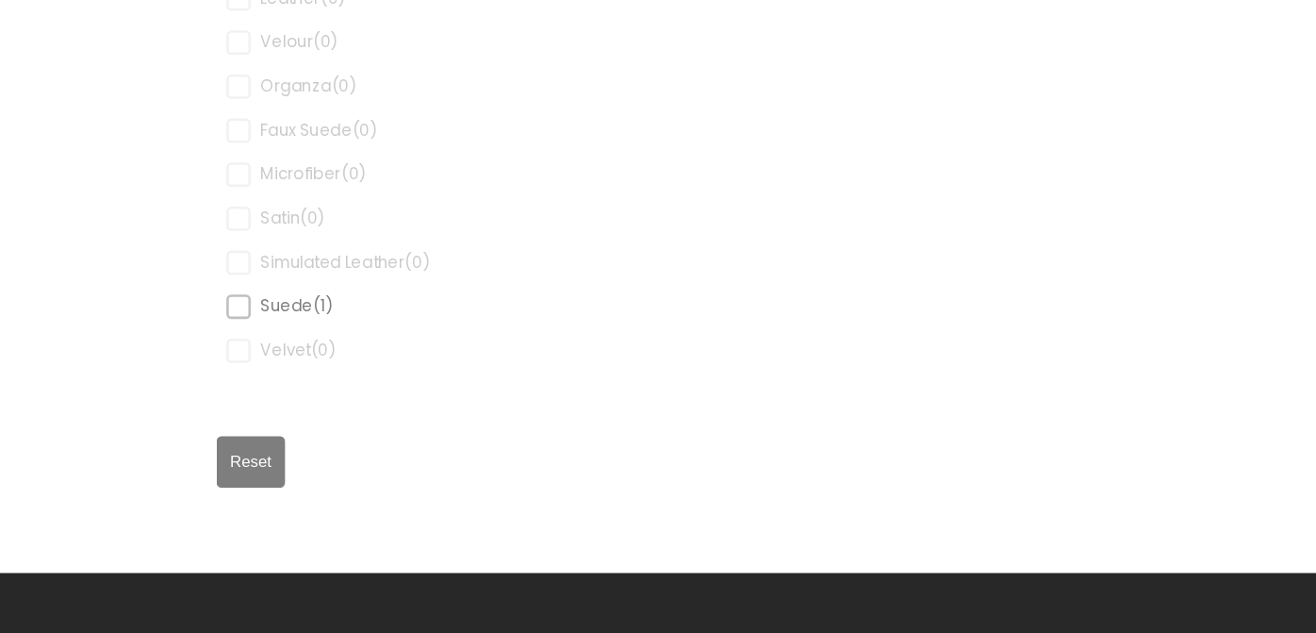
scroll to position [361, 0]
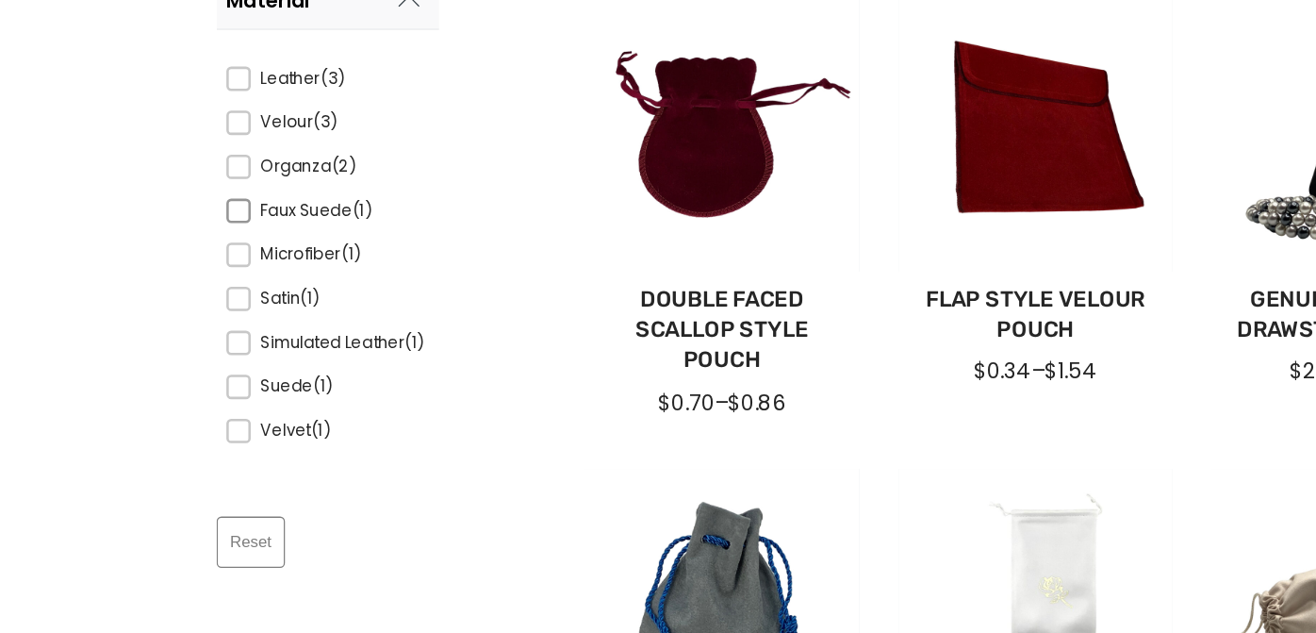
click at [185, 246] on span at bounding box center [184, 245] width 19 height 19
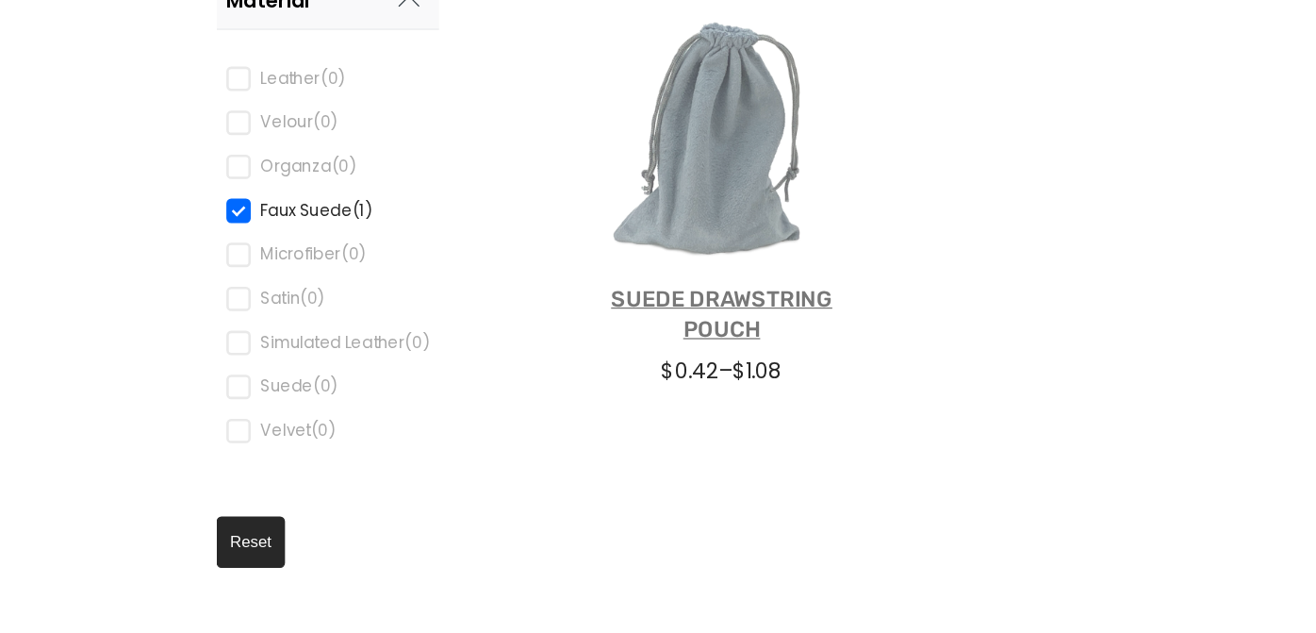
click at [564, 336] on link "Suede Drawstring Pouch" at bounding box center [558, 325] width 182 height 47
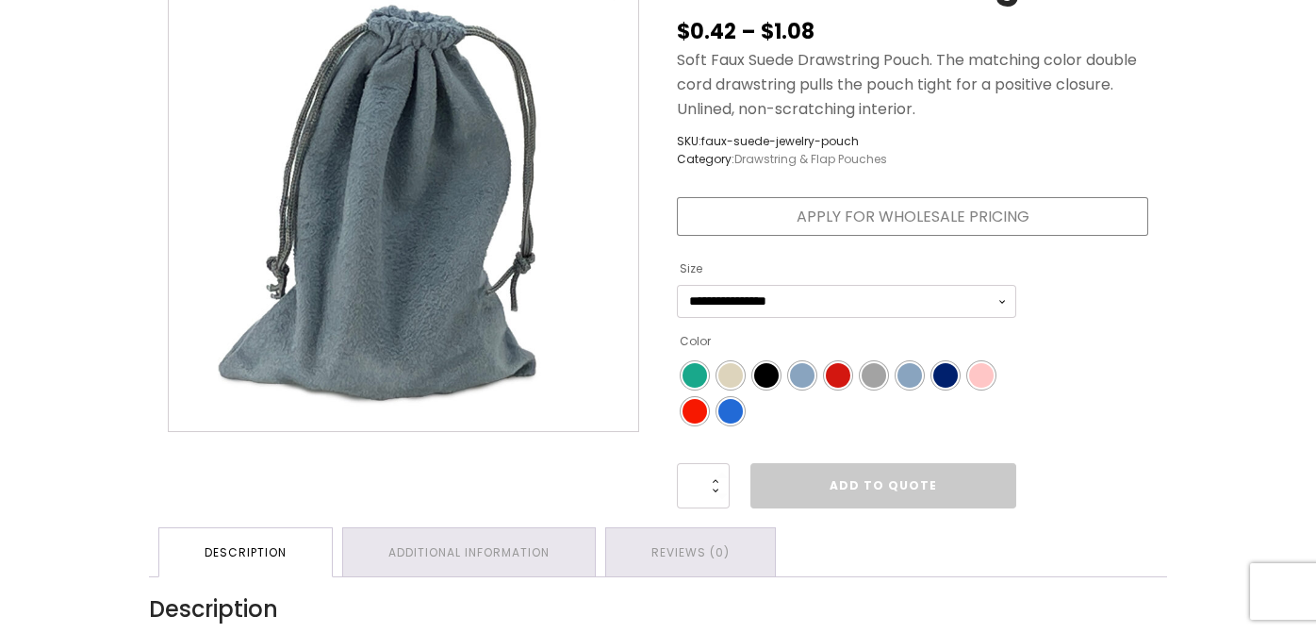
scroll to position [321, 0]
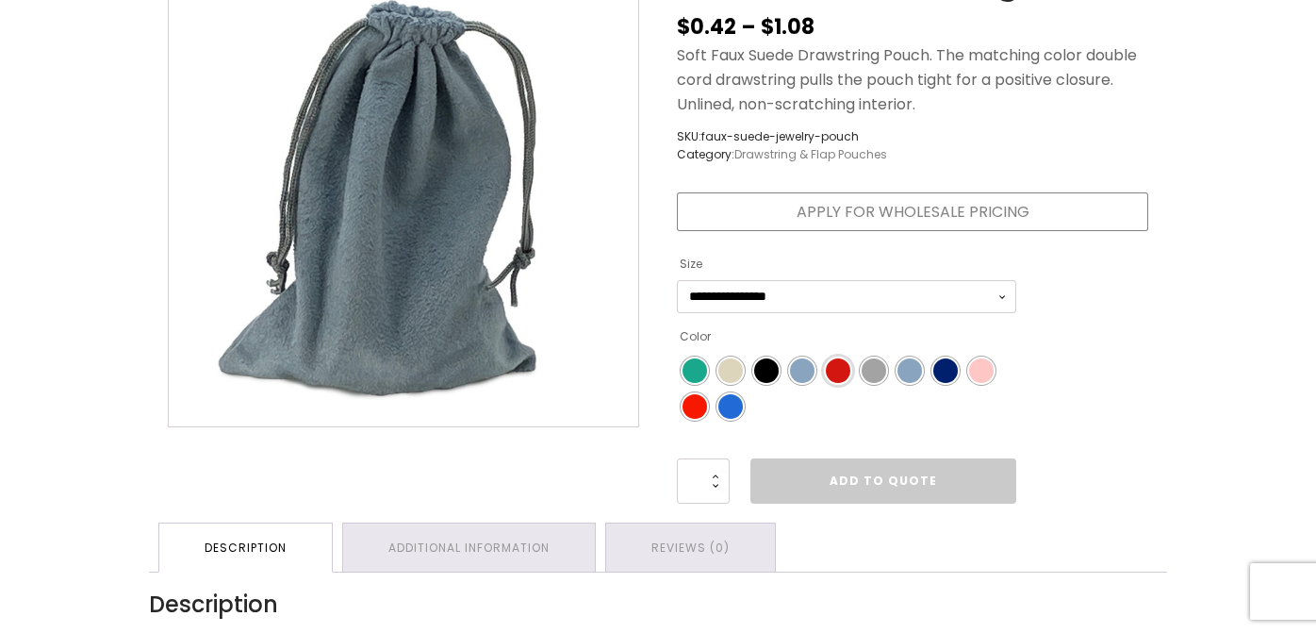
click at [833, 383] on span "Color" at bounding box center [838, 370] width 25 height 25
click at [766, 383] on span "Color" at bounding box center [766, 370] width 25 height 25
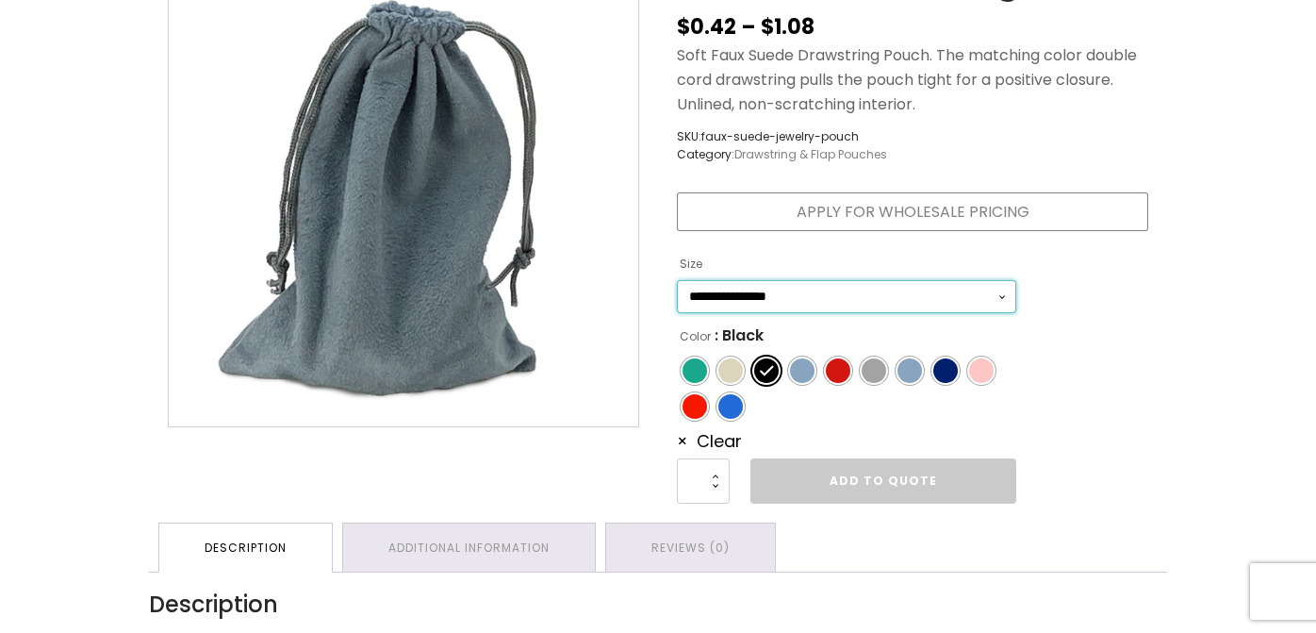
click at [771, 313] on select "**********" at bounding box center [846, 296] width 339 height 33
click at [677, 313] on select "**********" at bounding box center [846, 296] width 339 height 33
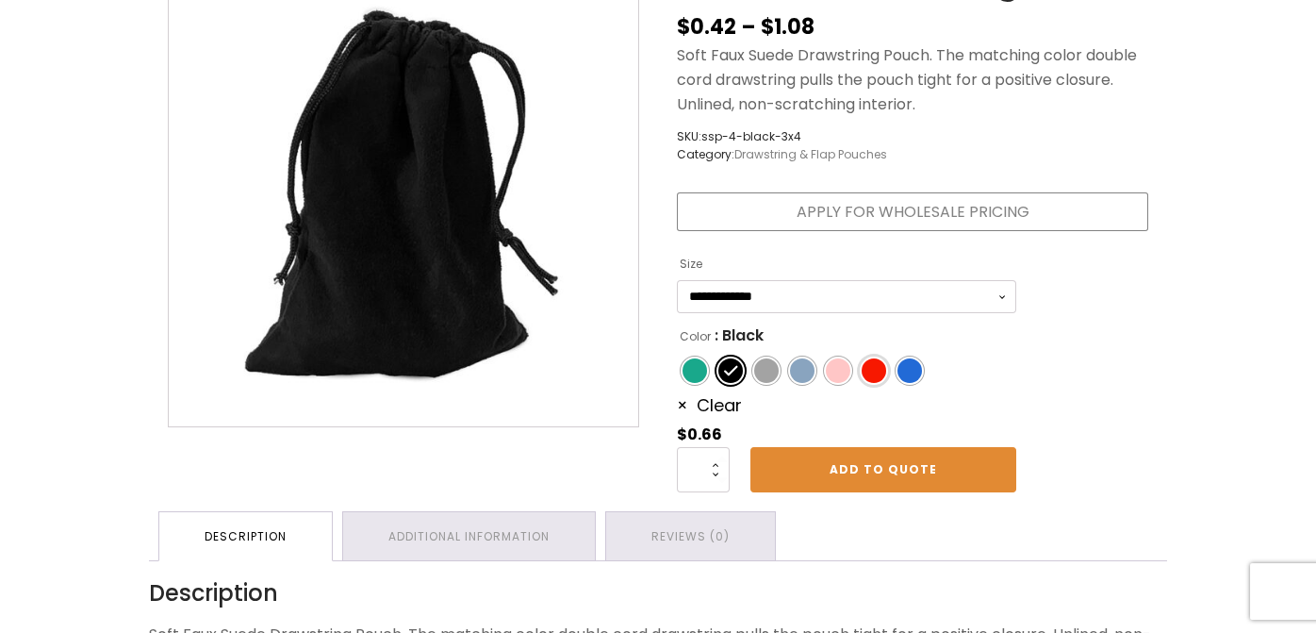
click at [870, 383] on span "Color" at bounding box center [874, 370] width 25 height 25
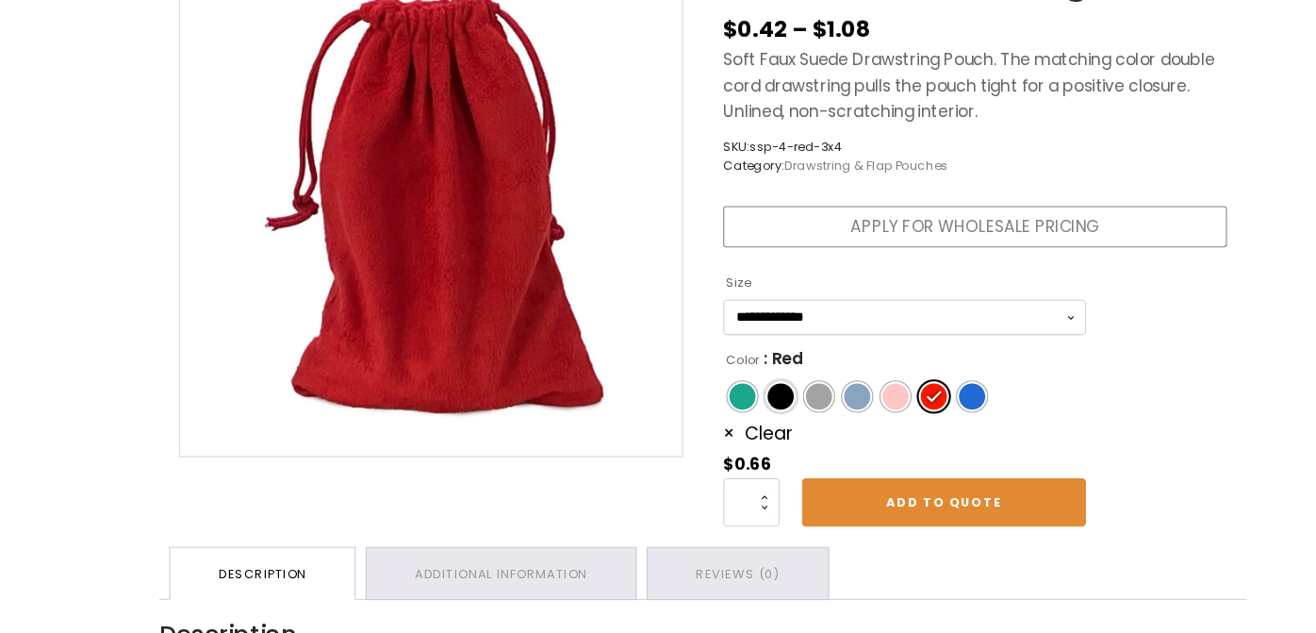
click at [731, 383] on span "Color" at bounding box center [730, 370] width 25 height 25
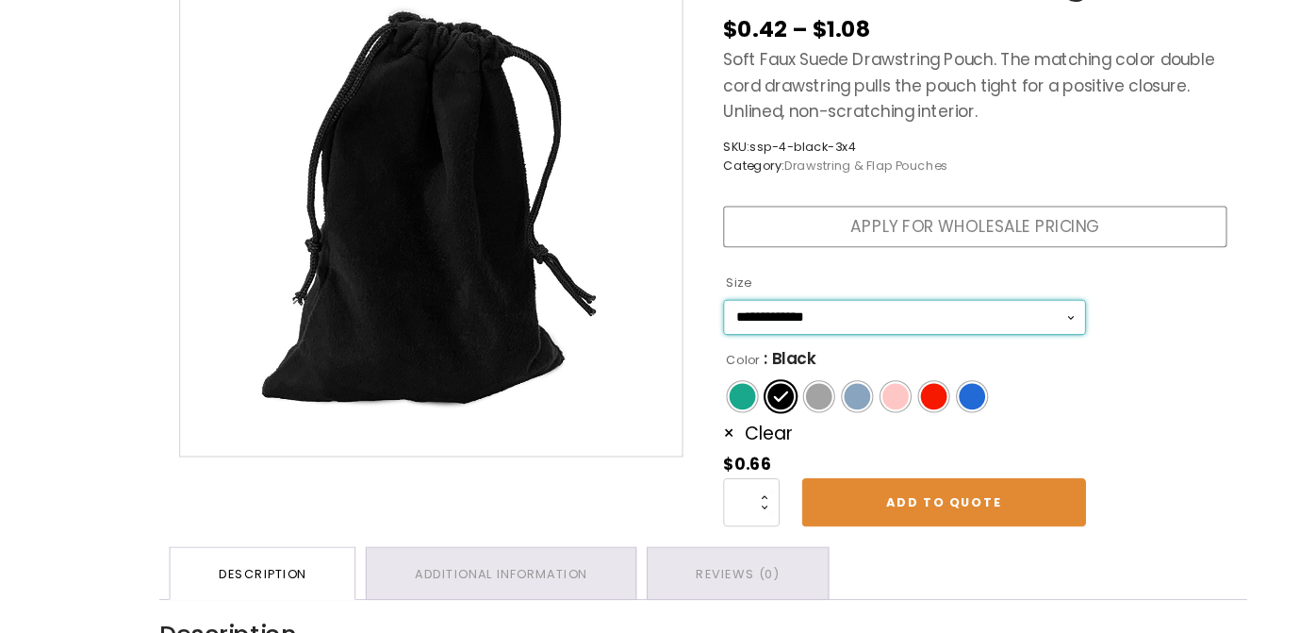
click at [730, 313] on select "**********" at bounding box center [846, 296] width 339 height 33
click at [677, 313] on select "**********" at bounding box center [846, 296] width 339 height 33
click at [740, 313] on select "**********" at bounding box center [846, 296] width 339 height 33
click at [677, 313] on select "**********" at bounding box center [846, 296] width 339 height 33
click at [863, 383] on span "Color" at bounding box center [874, 370] width 25 height 25
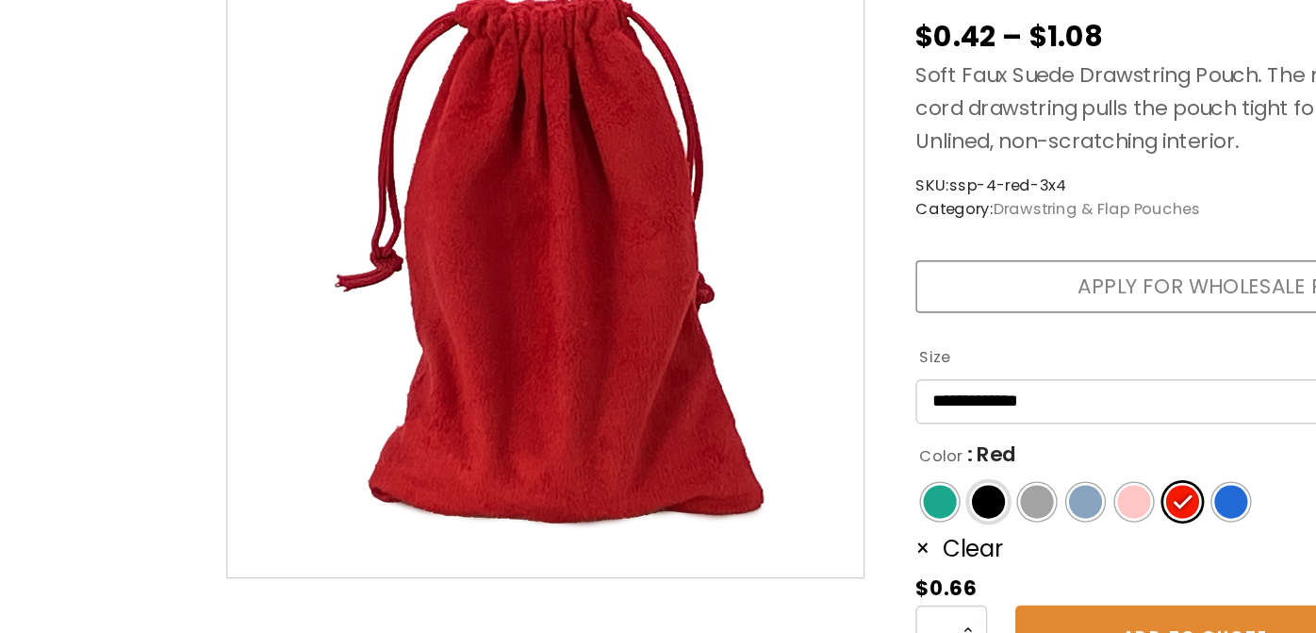
click at [725, 383] on span "Color" at bounding box center [730, 370] width 25 height 25
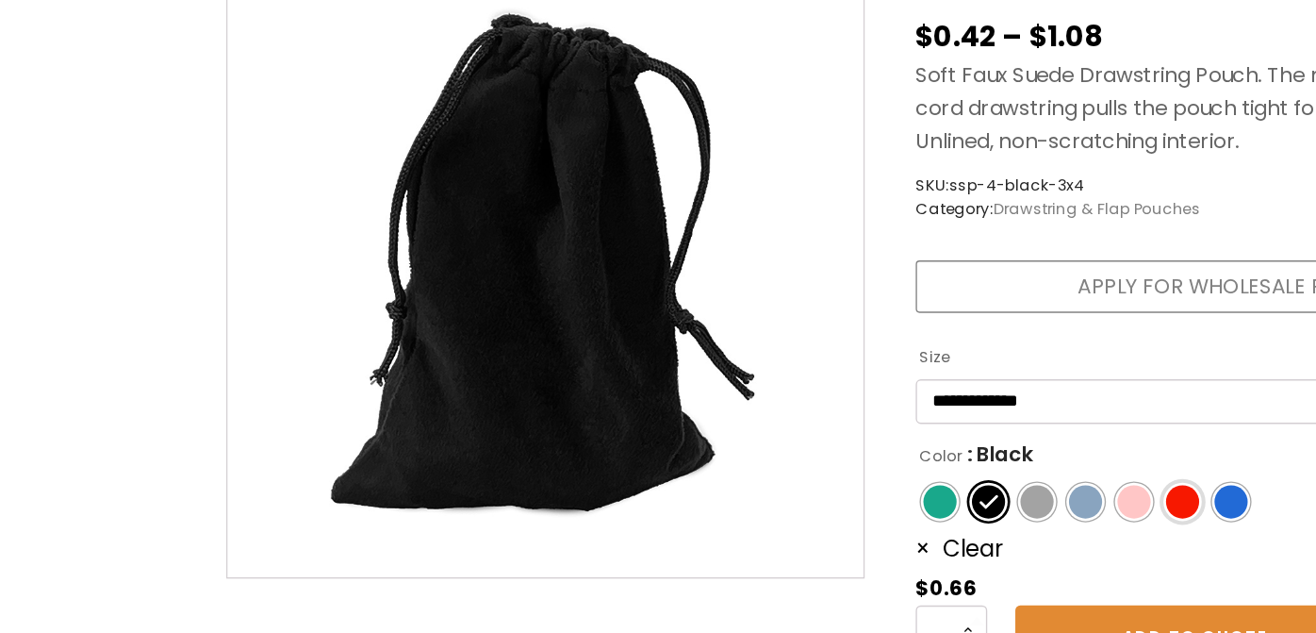
click at [872, 383] on span "Color" at bounding box center [874, 370] width 25 height 25
select select "*****"
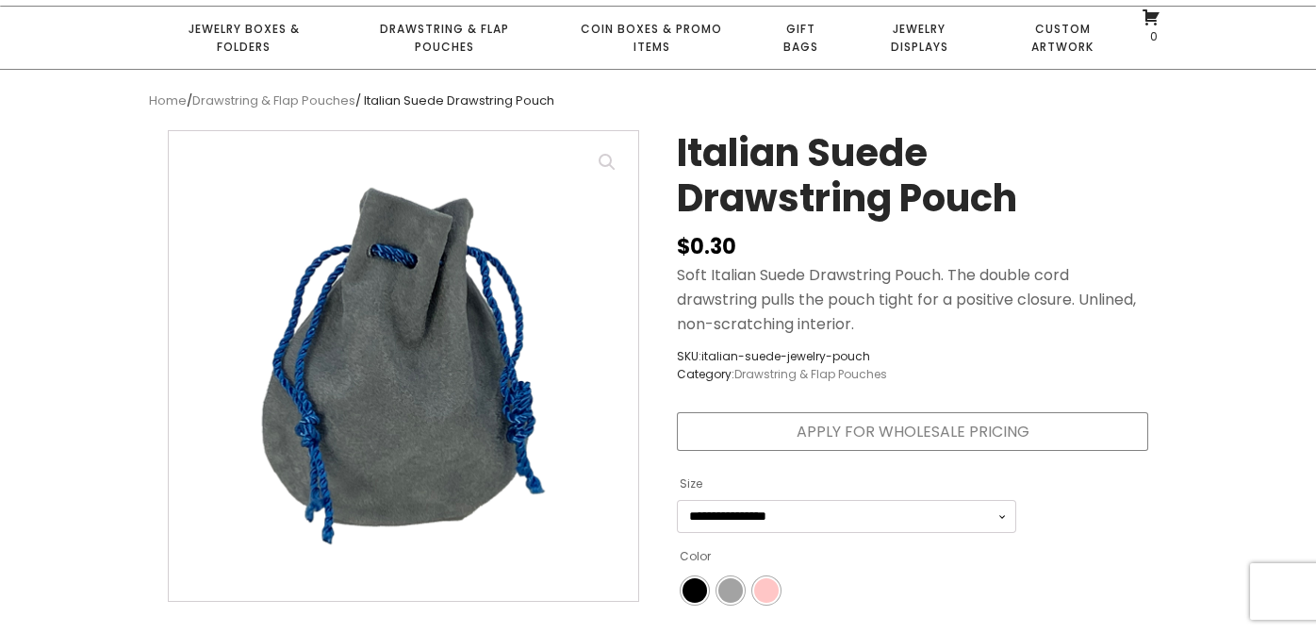
scroll to position [153, 0]
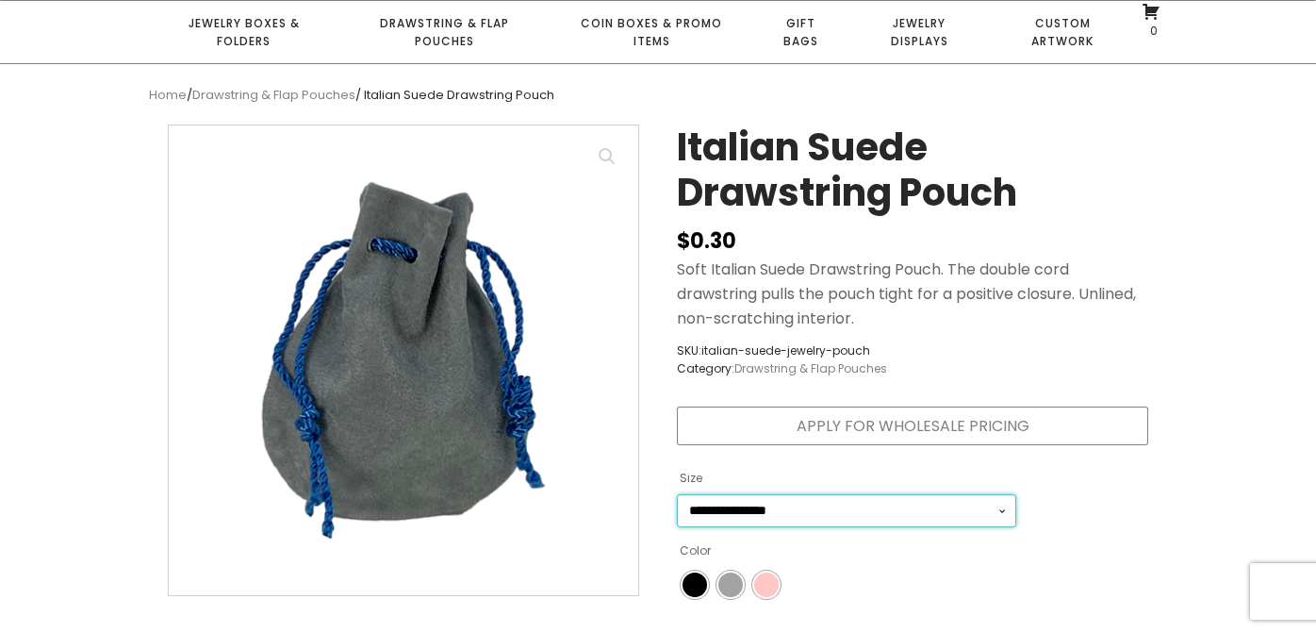
click at [770, 507] on select "**********" at bounding box center [846, 510] width 339 height 33
click at [677, 494] on select "**********" at bounding box center [846, 510] width 339 height 33
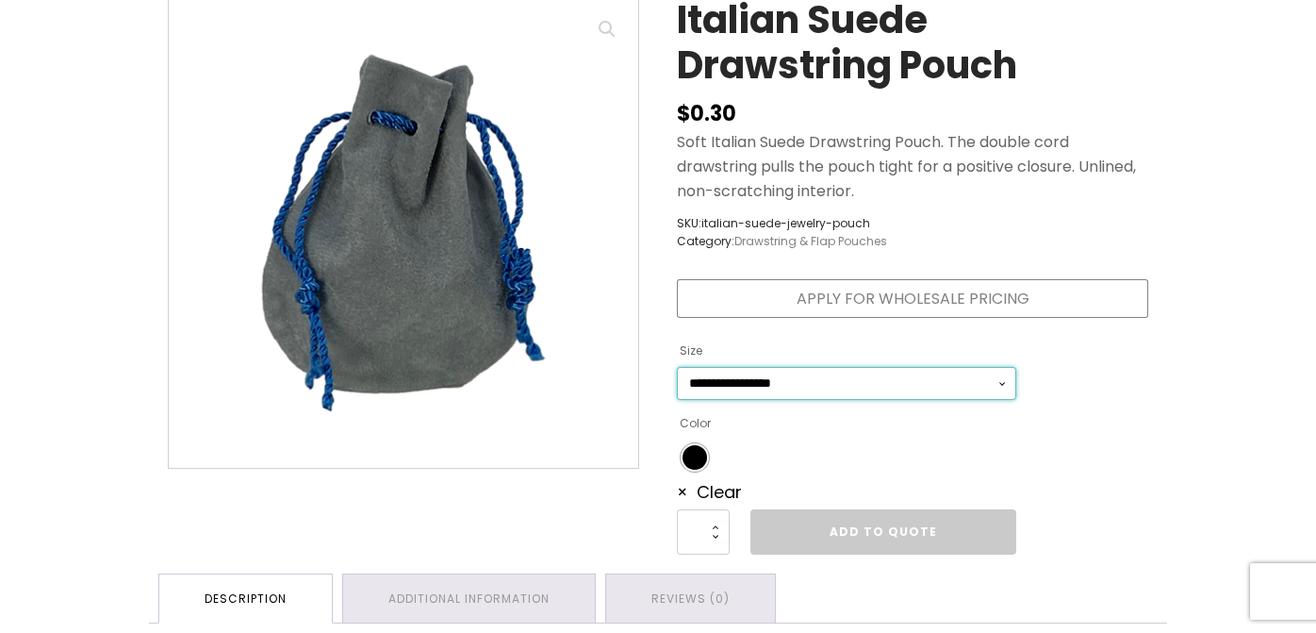
scroll to position [286, 0]
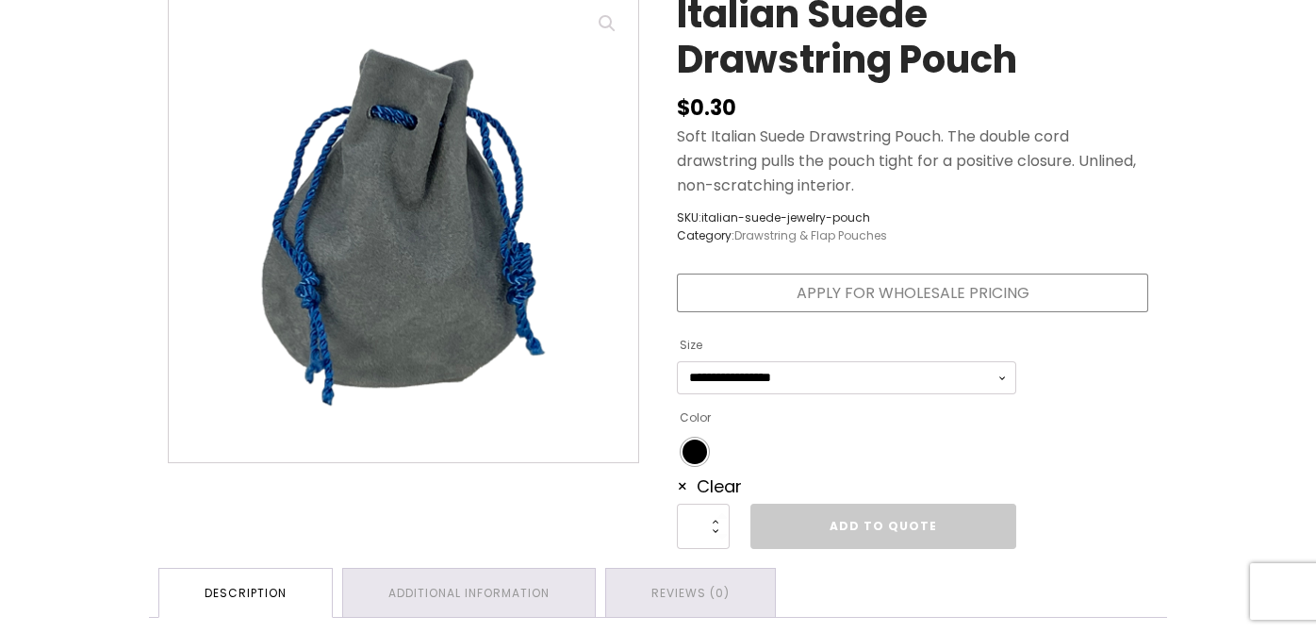
click at [697, 434] on ul "Color" at bounding box center [846, 452] width 339 height 36
click at [689, 452] on span "Color" at bounding box center [694, 451] width 25 height 25
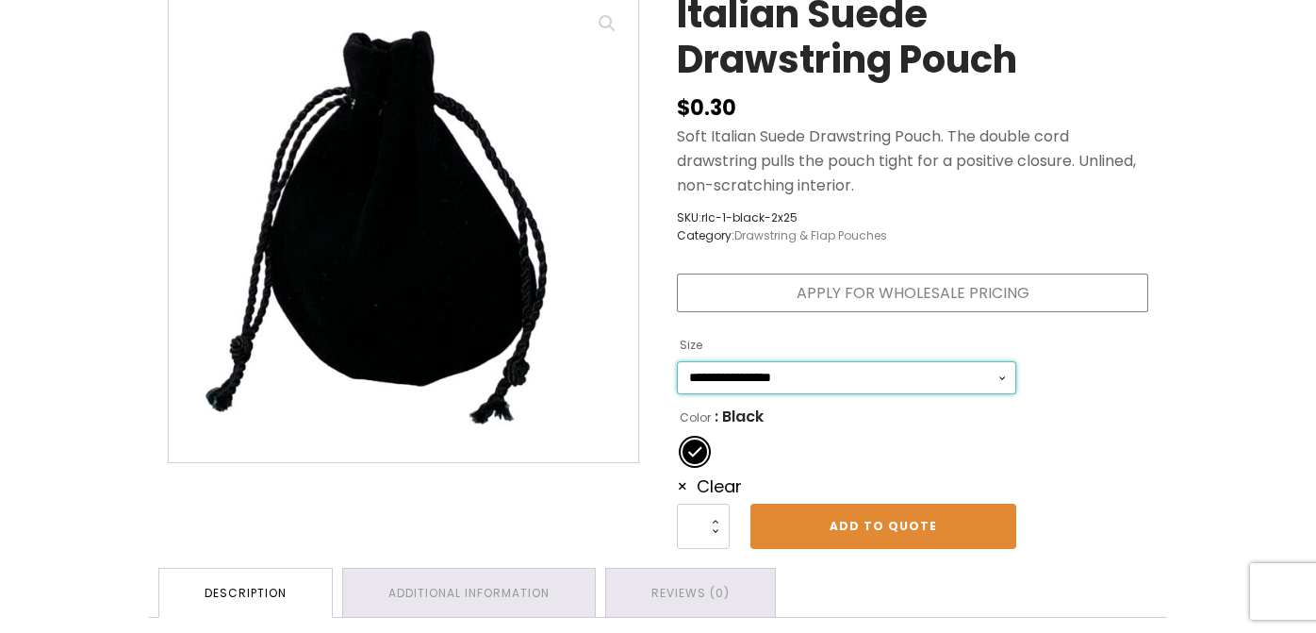
click at [800, 389] on select "**********" at bounding box center [846, 377] width 339 height 33
click at [677, 361] on select "**********" at bounding box center [846, 377] width 339 height 33
click at [717, 446] on li "Color" at bounding box center [730, 451] width 28 height 28
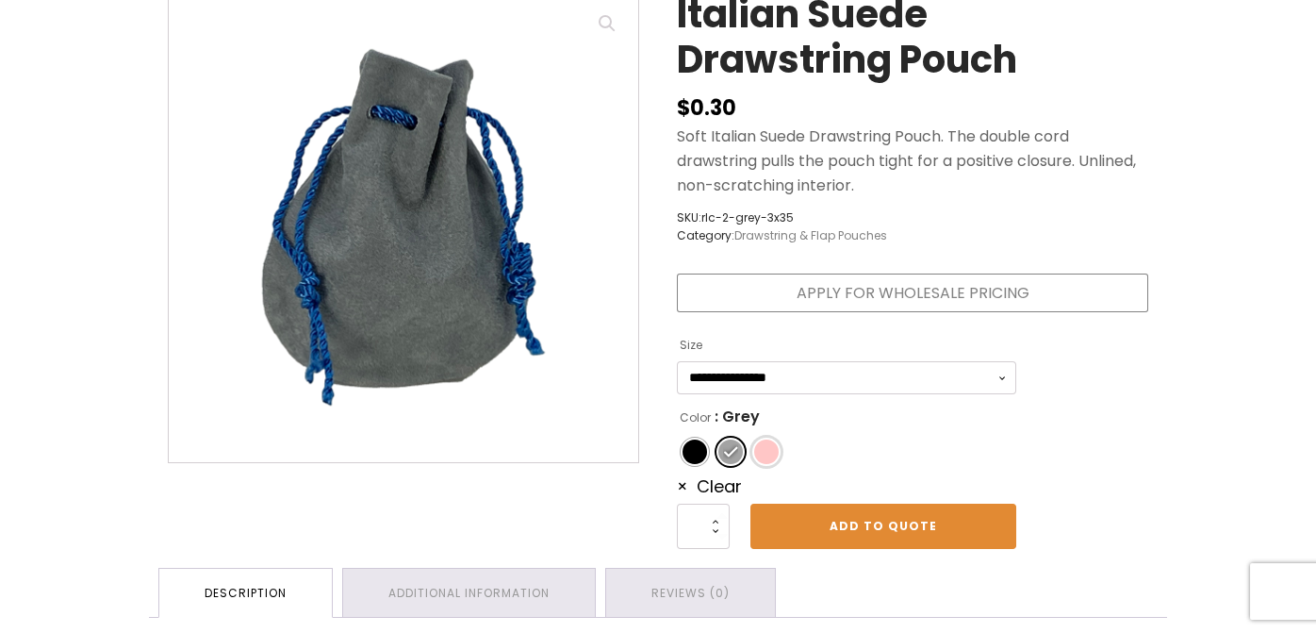
click at [763, 447] on span "Color" at bounding box center [766, 451] width 25 height 25
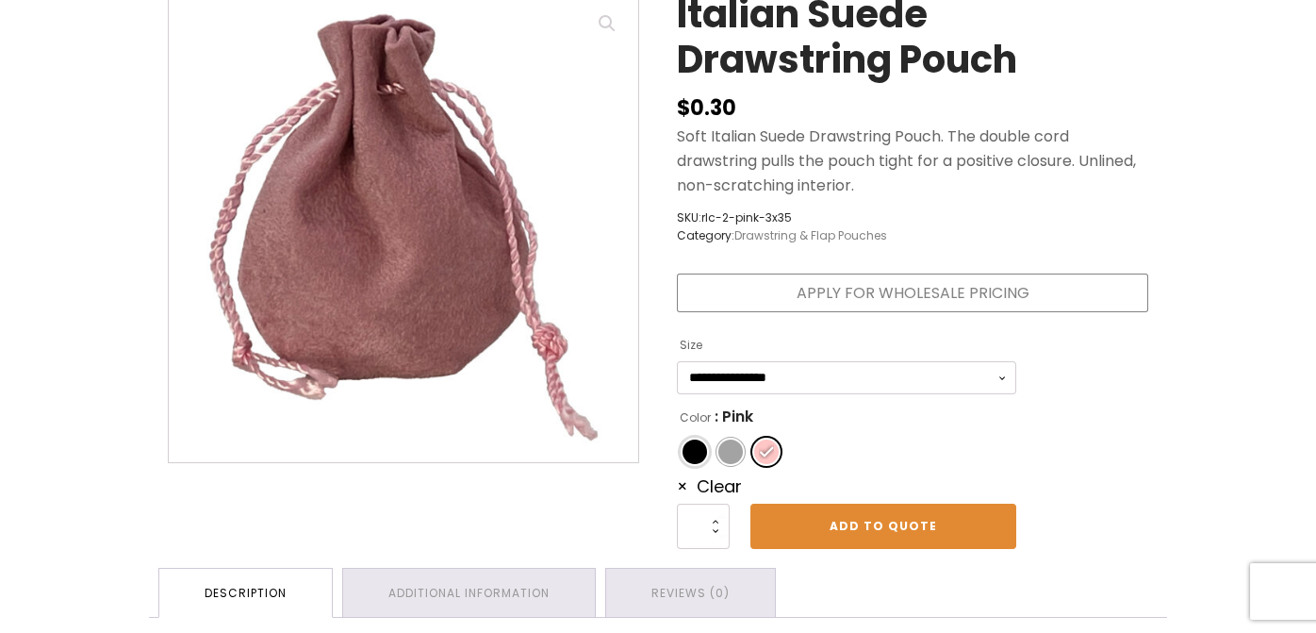
click at [688, 443] on span "Color" at bounding box center [694, 451] width 25 height 25
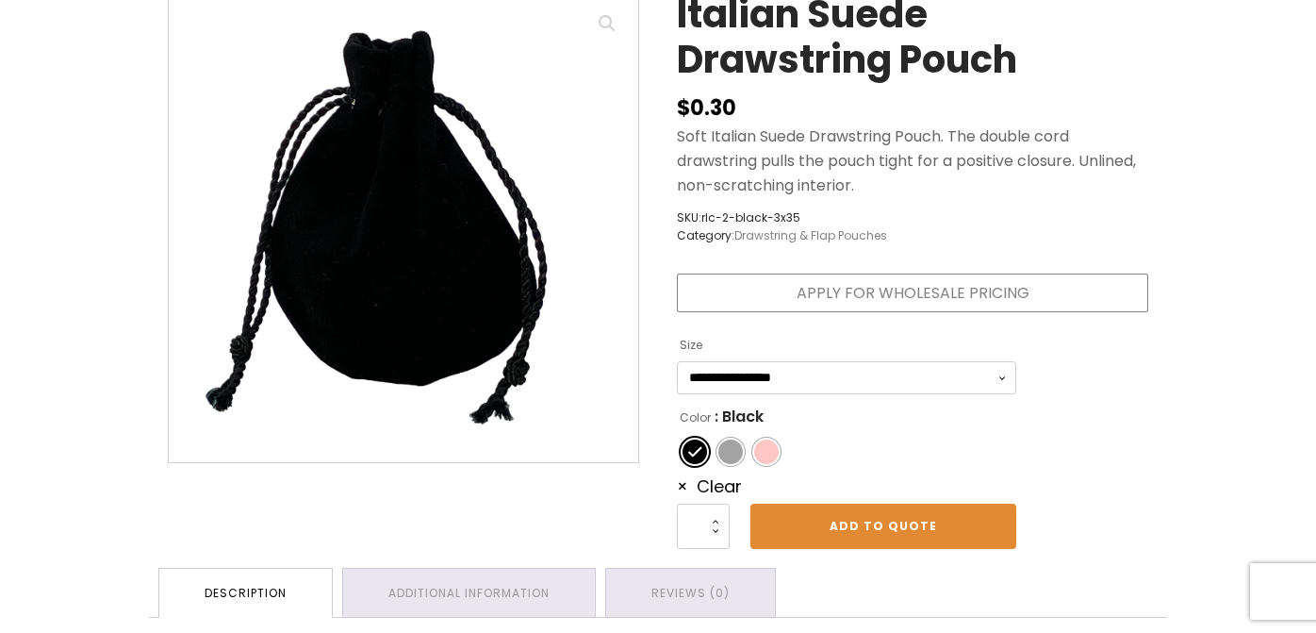
click at [757, 394] on th "Color : Black" at bounding box center [846, 414] width 339 height 40
click at [760, 368] on select "**********" at bounding box center [846, 377] width 339 height 33
select select "*****"
click at [677, 361] on select "**********" at bounding box center [846, 377] width 339 height 33
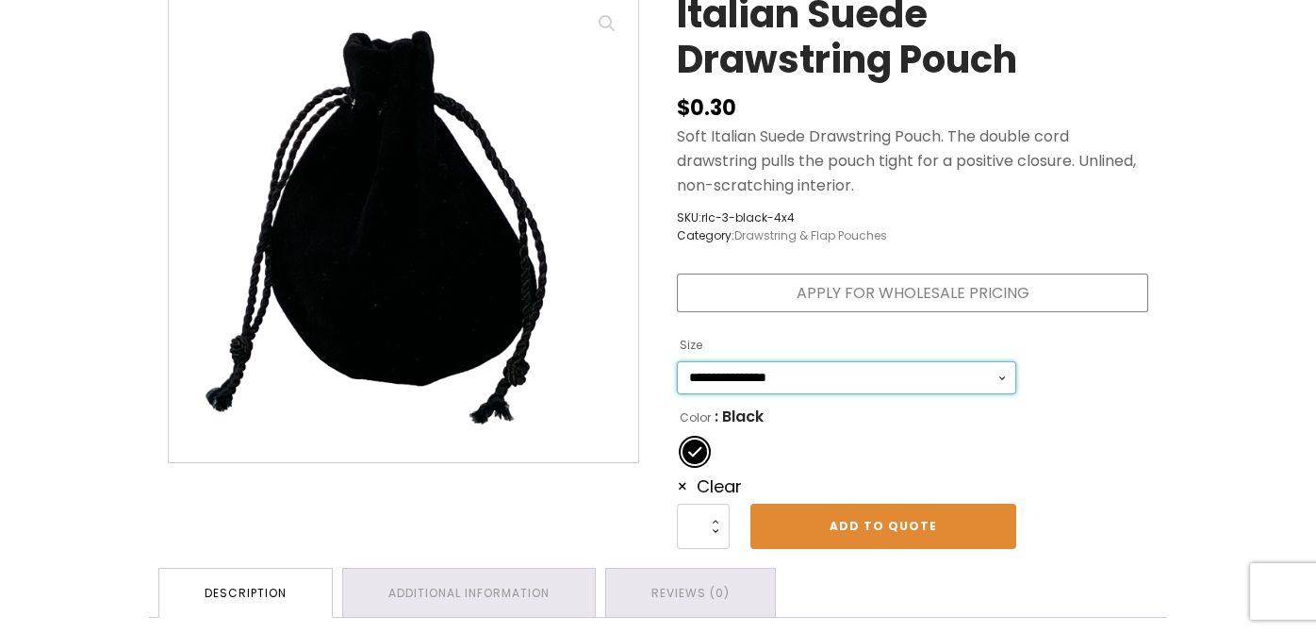
click at [710, 370] on select "**********" at bounding box center [846, 377] width 339 height 33
click at [677, 361] on select "**********" at bounding box center [846, 377] width 339 height 33
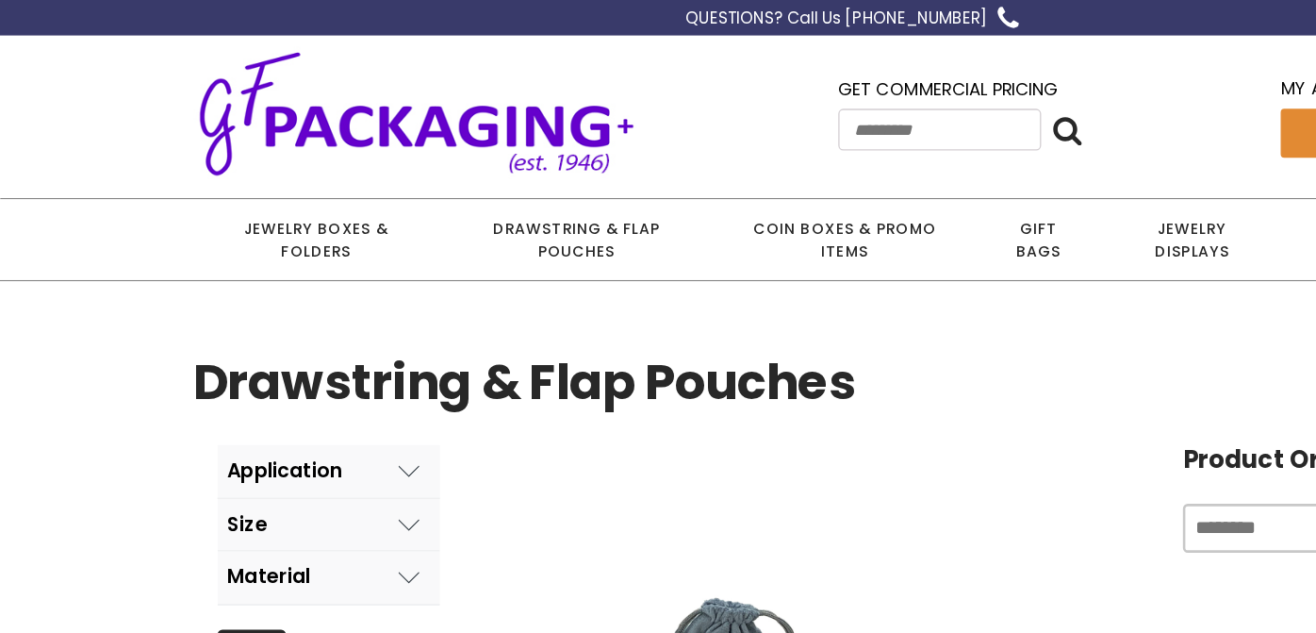
click at [268, 365] on button "Application" at bounding box center [254, 363] width 172 height 41
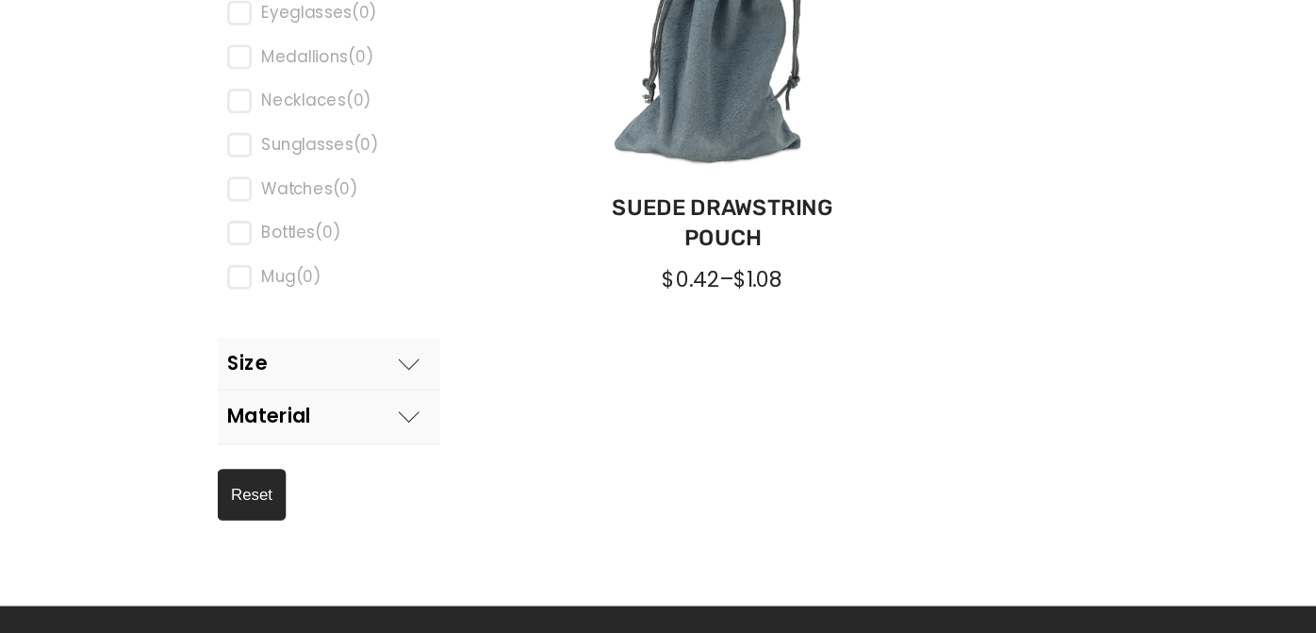
scroll to position [191, 0]
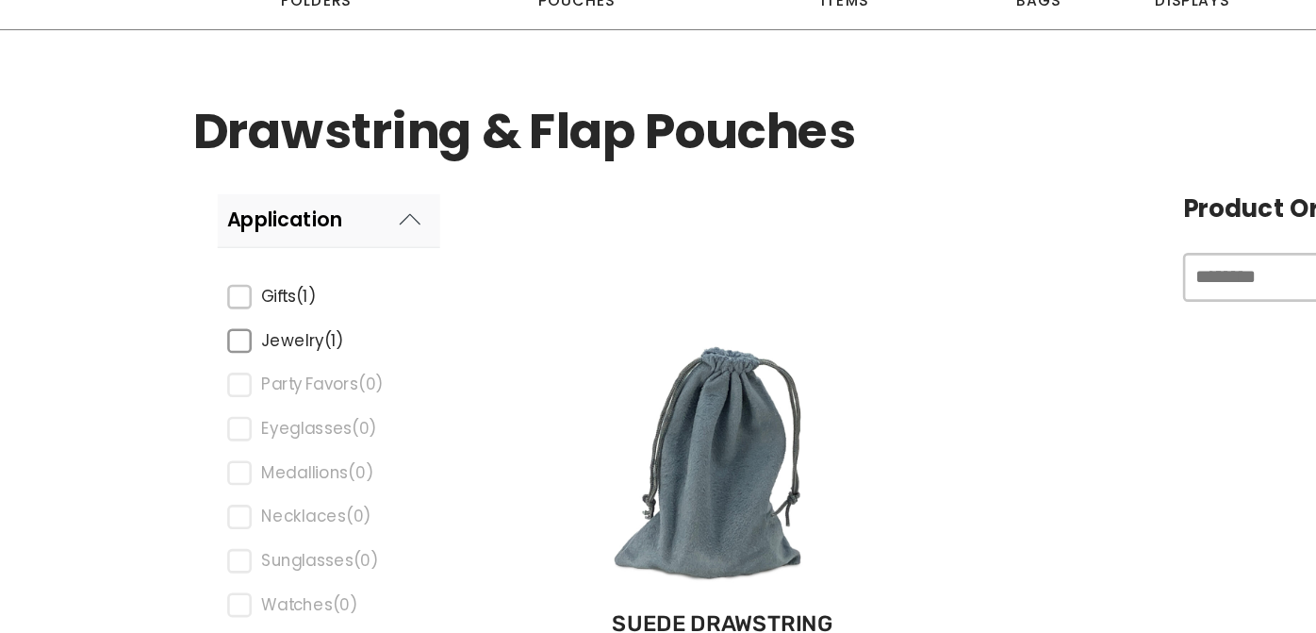
click at [204, 265] on span "Jewelry (1)" at bounding box center [244, 264] width 101 height 19
click at [261, 163] on div "Application" at bounding box center [219, 171] width 89 height 17
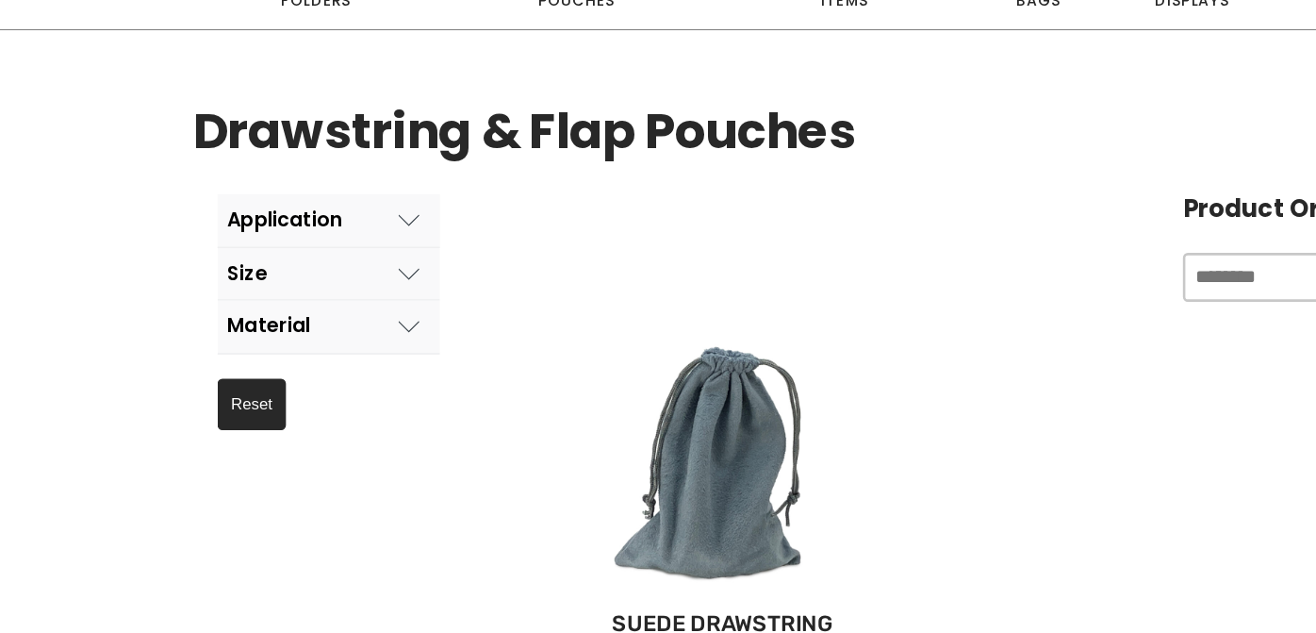
click at [244, 215] on button "Size" at bounding box center [254, 213] width 172 height 41
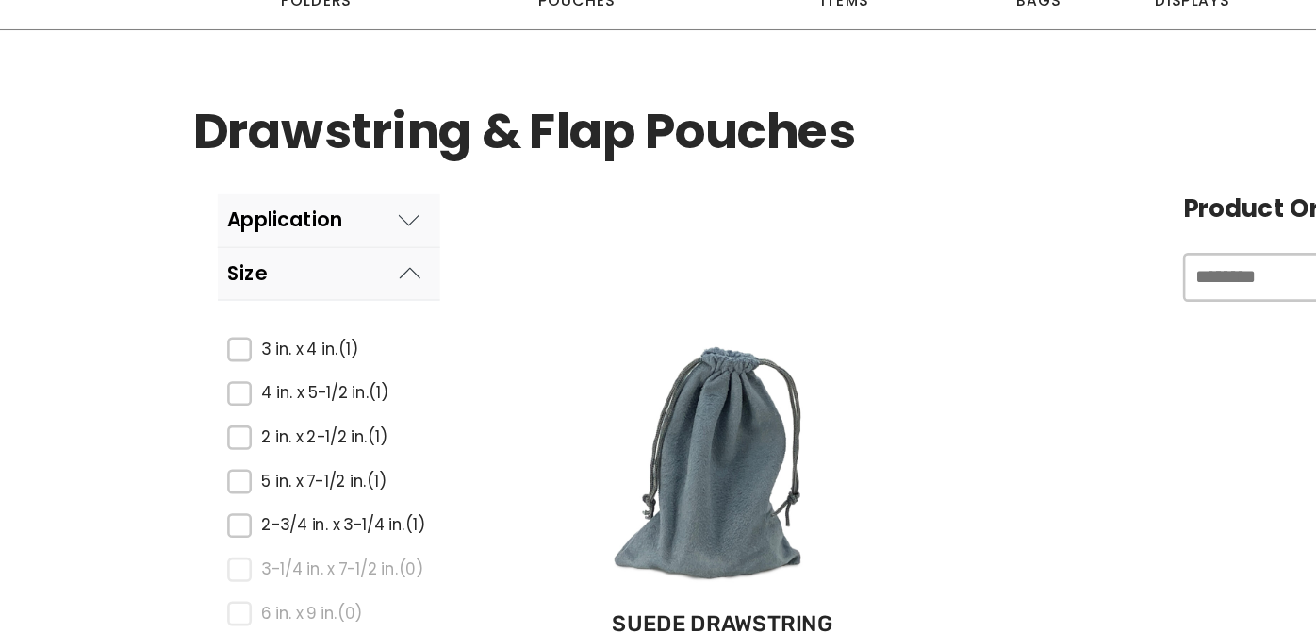
click at [244, 215] on button "Size" at bounding box center [254, 213] width 172 height 41
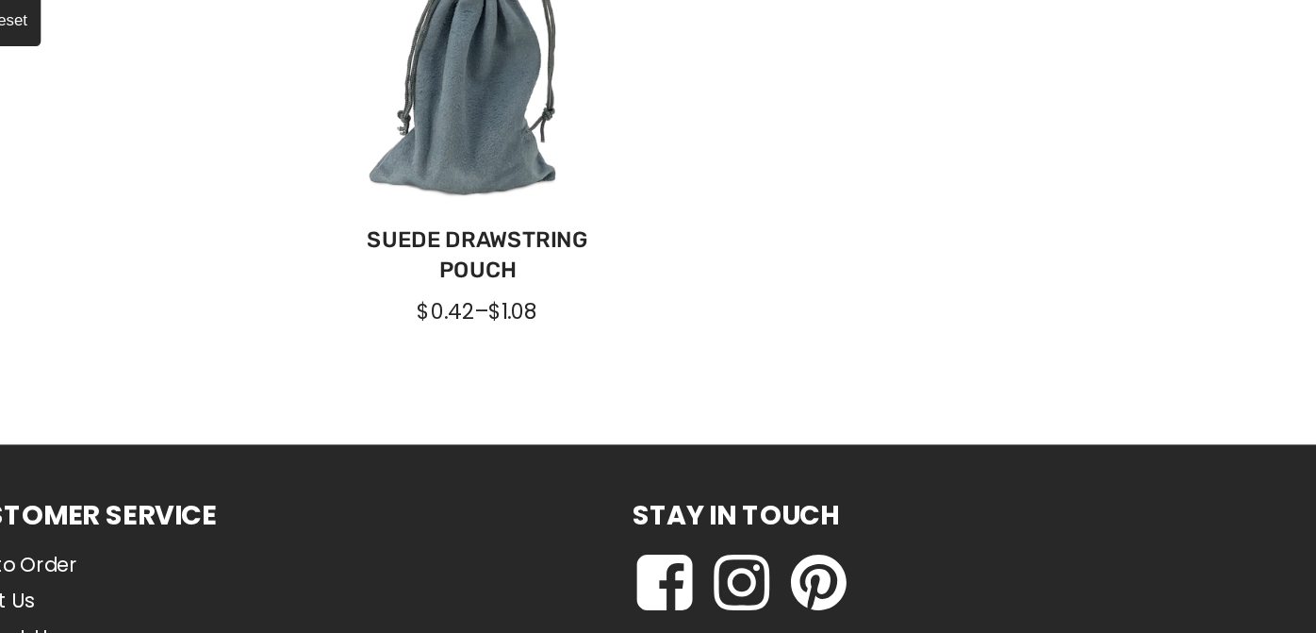
scroll to position [346, 0]
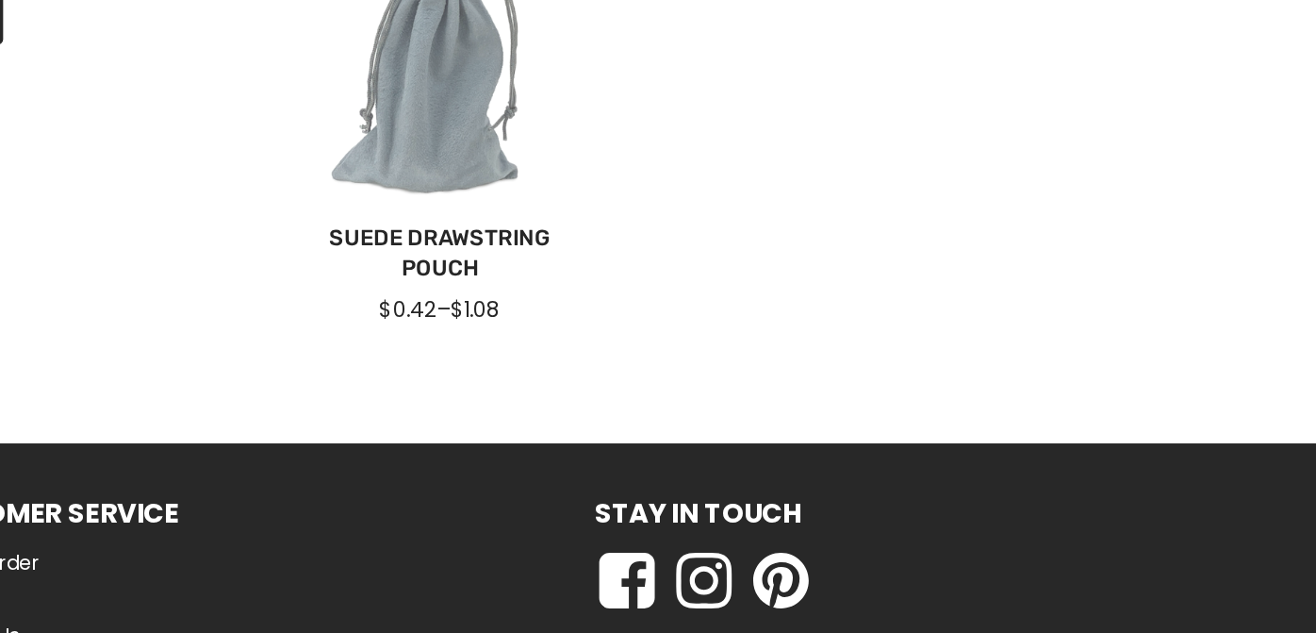
click at [570, 260] on div at bounding box center [558, 201] width 212 height 212
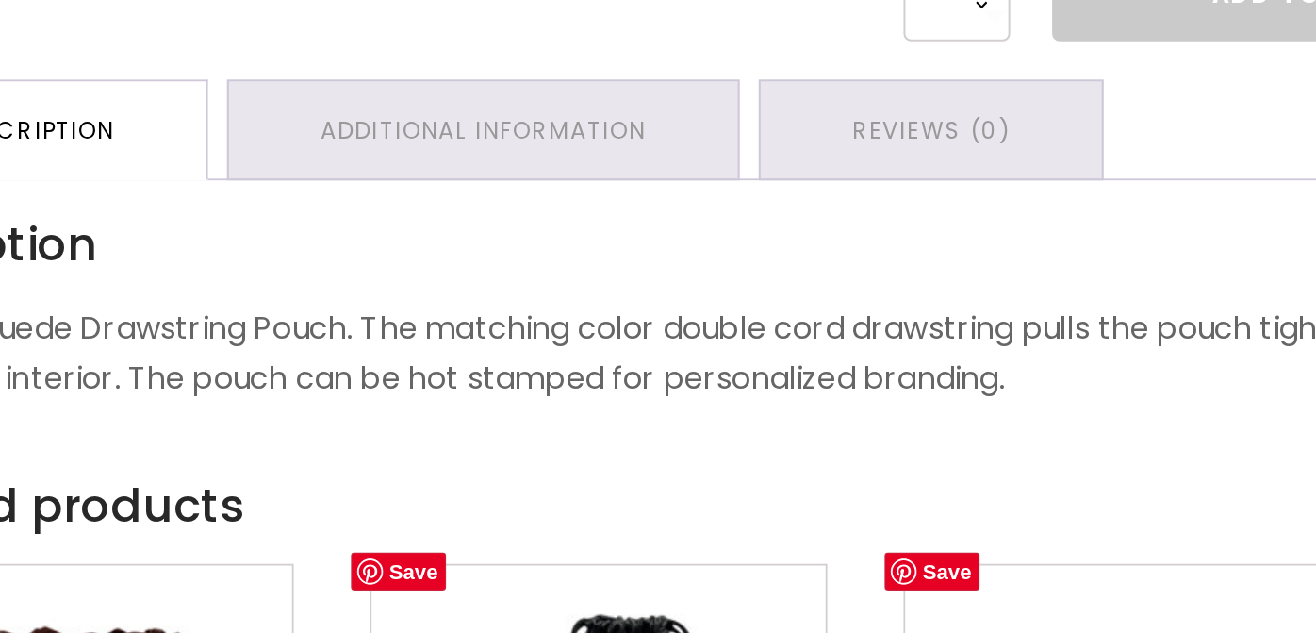
scroll to position [567, 0]
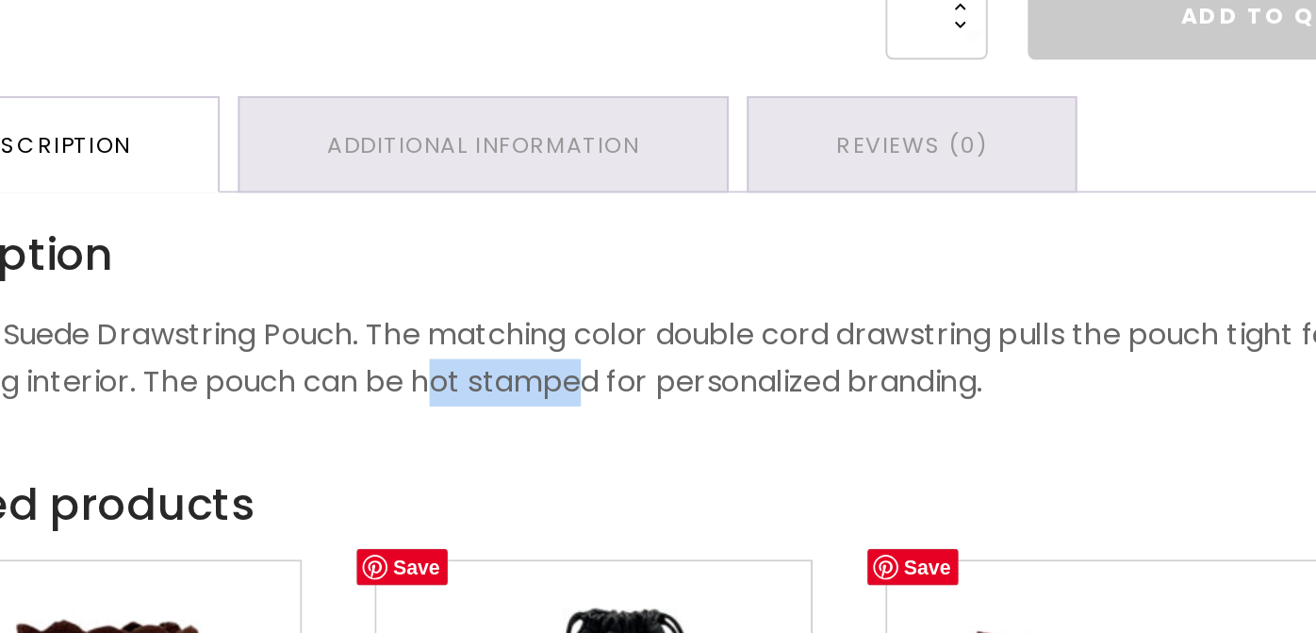
drag, startPoint x: 439, startPoint y: 468, endPoint x: 522, endPoint y: 475, distance: 83.3
click at [522, 436] on p "Soft Faux Suede Drawstring Pouch. The matching color double cord drawstring pul…" at bounding box center [658, 412] width 1018 height 48
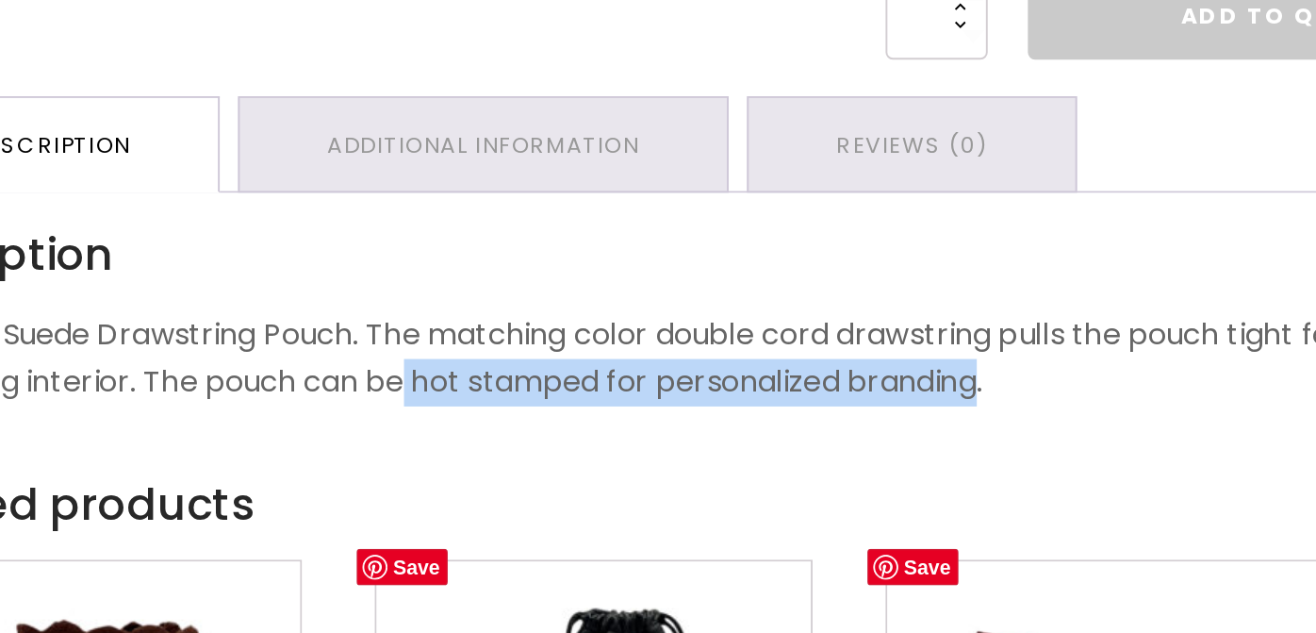
drag, startPoint x: 427, startPoint y: 458, endPoint x: 727, endPoint y: 465, distance: 299.8
click at [727, 436] on p "Soft Faux Suede Drawstring Pouch. The matching color double cord drawstring pul…" at bounding box center [658, 412] width 1018 height 48
